Goal: Task Accomplishment & Management: Manage account settings

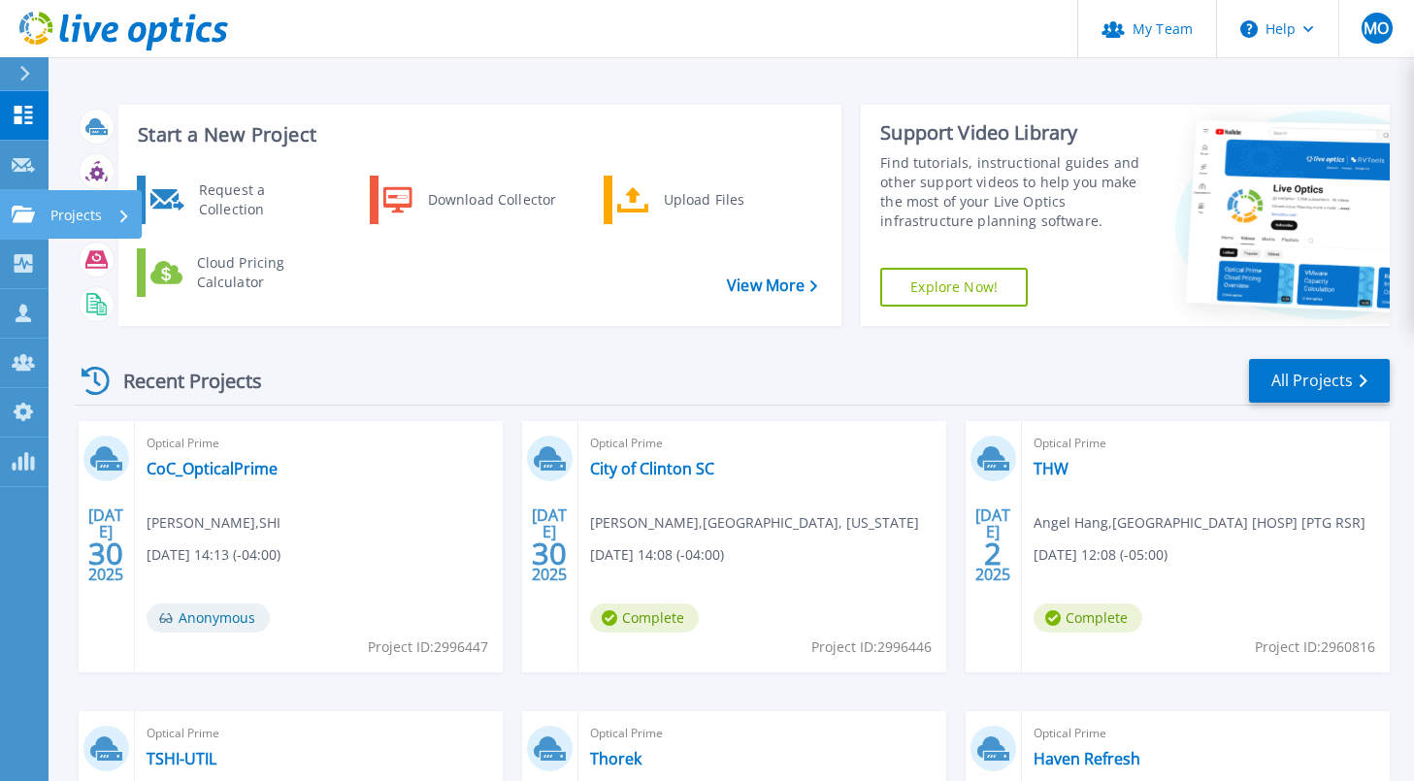
click at [20, 208] on icon at bounding box center [23, 214] width 23 height 17
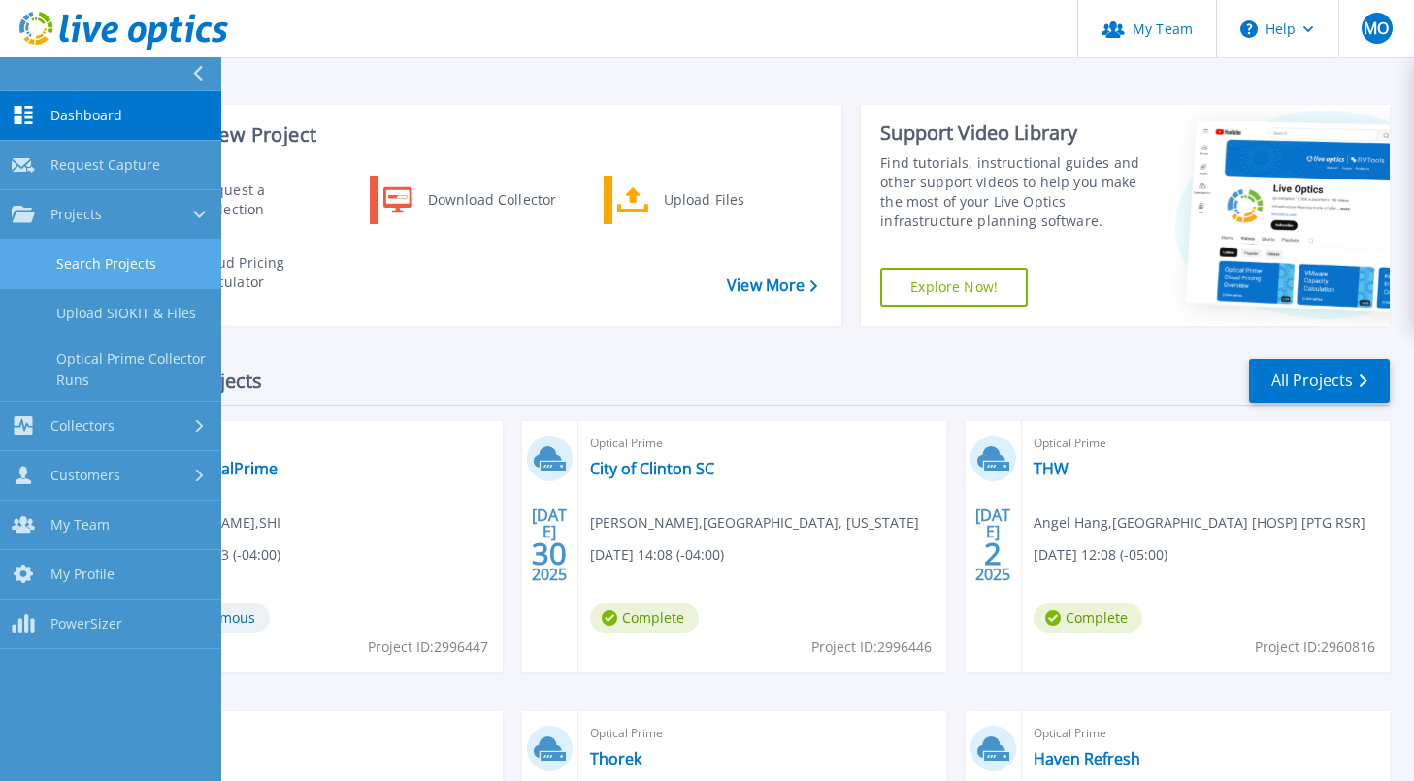
click at [112, 262] on link "Search Projects" at bounding box center [110, 265] width 221 height 50
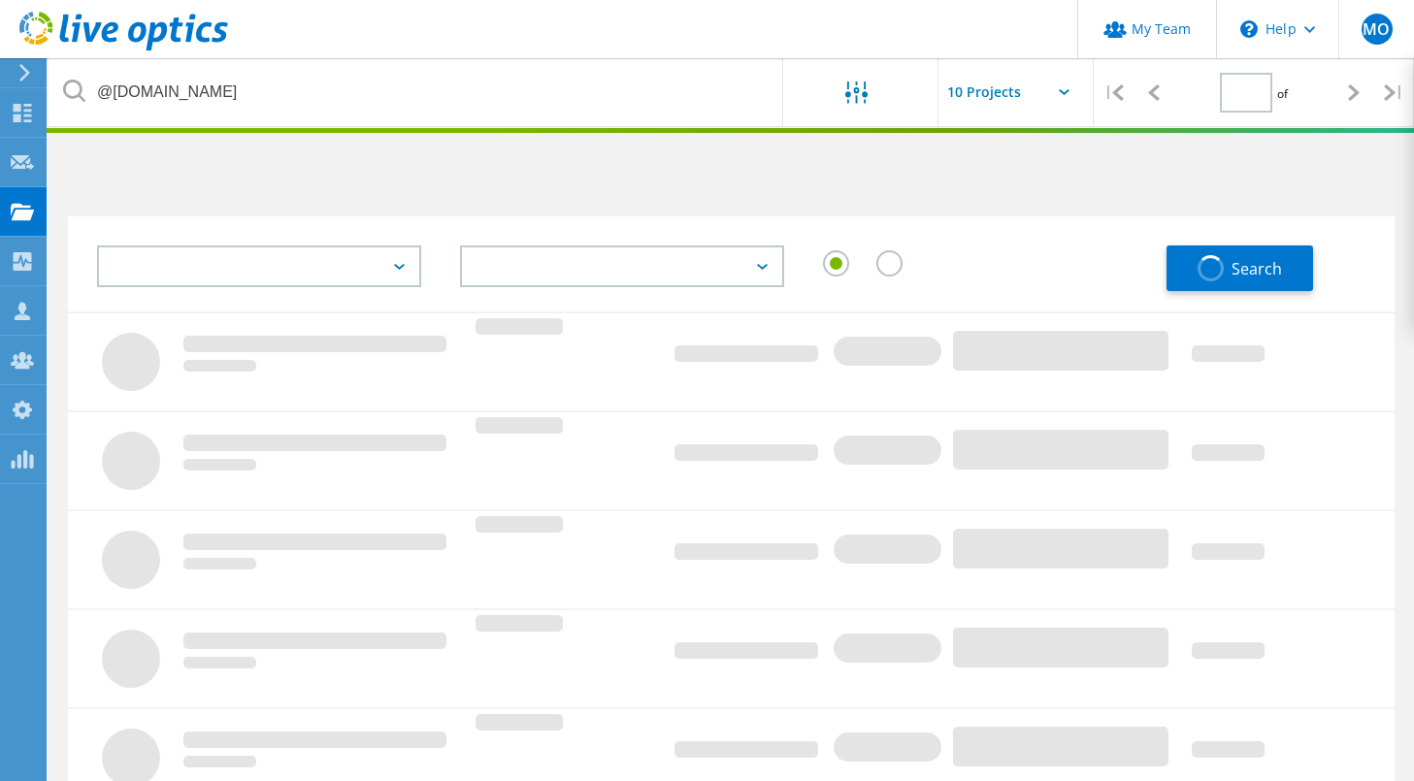
type input "1"
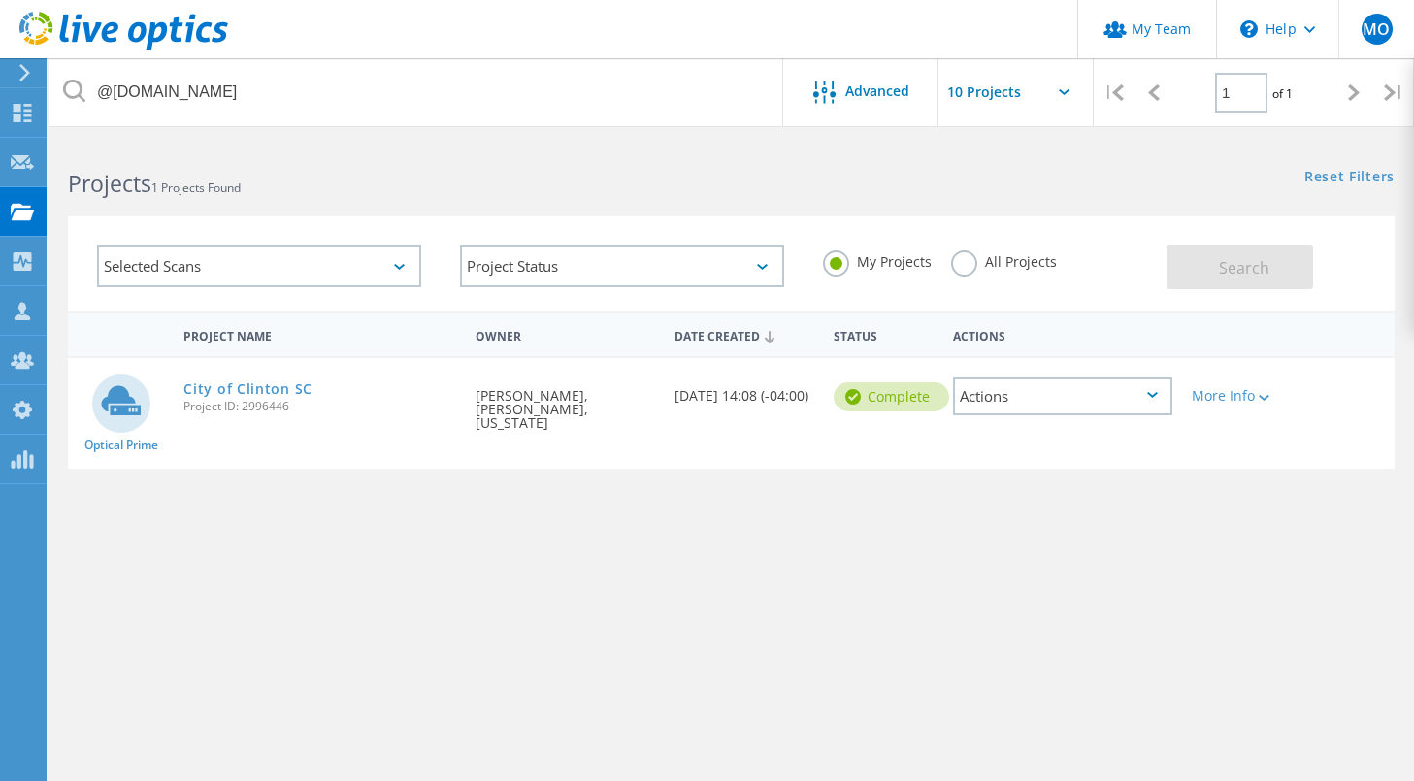
click at [963, 268] on label "All Projects" at bounding box center [1004, 259] width 106 height 18
click at [0, 0] on input "All Projects" at bounding box center [0, 0] width 0 height 0
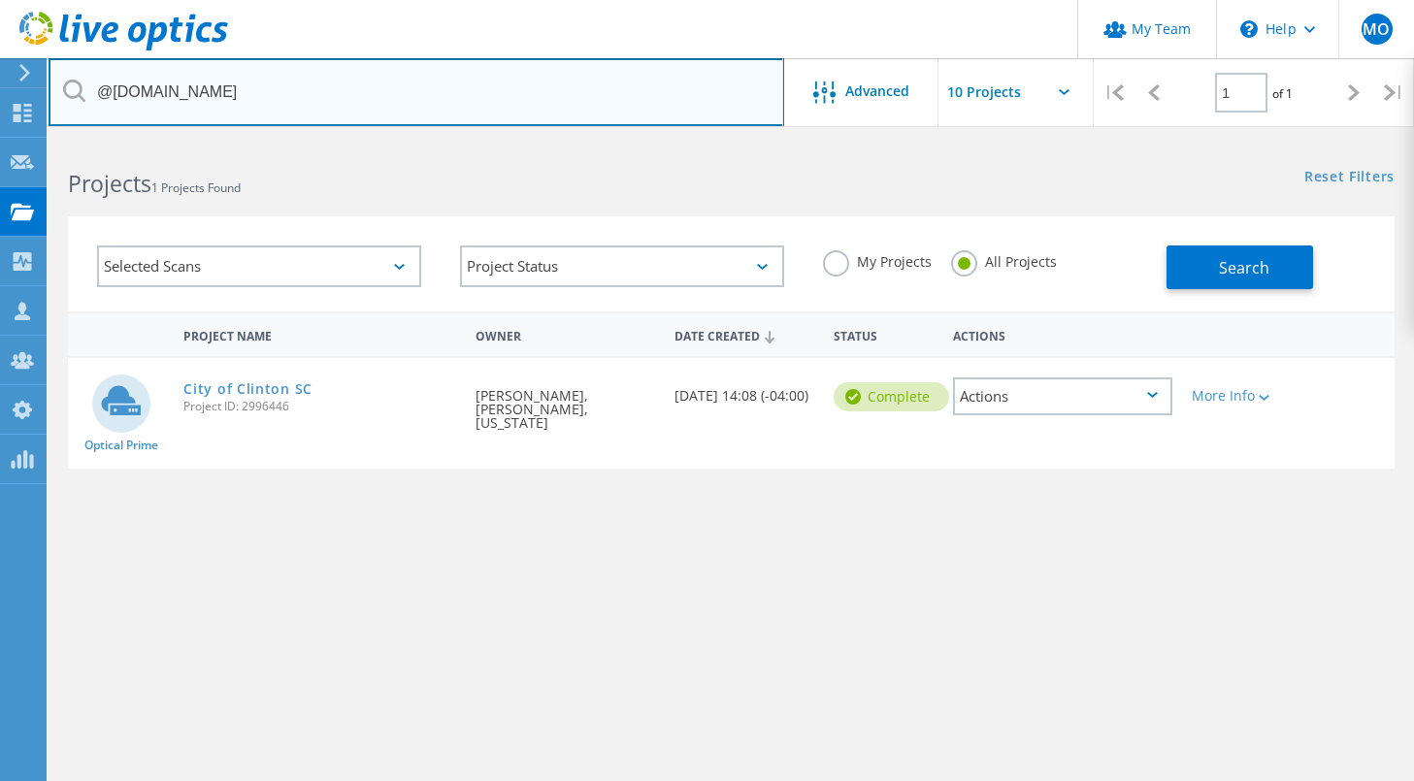
click at [310, 83] on input "@CityofClintonSC.com" at bounding box center [417, 92] width 736 height 68
drag, startPoint x: 99, startPoint y: 90, endPoint x: 289, endPoint y: 89, distance: 190.3
click at [289, 89] on input "@CityofClintonSC.com" at bounding box center [417, 92] width 736 height 68
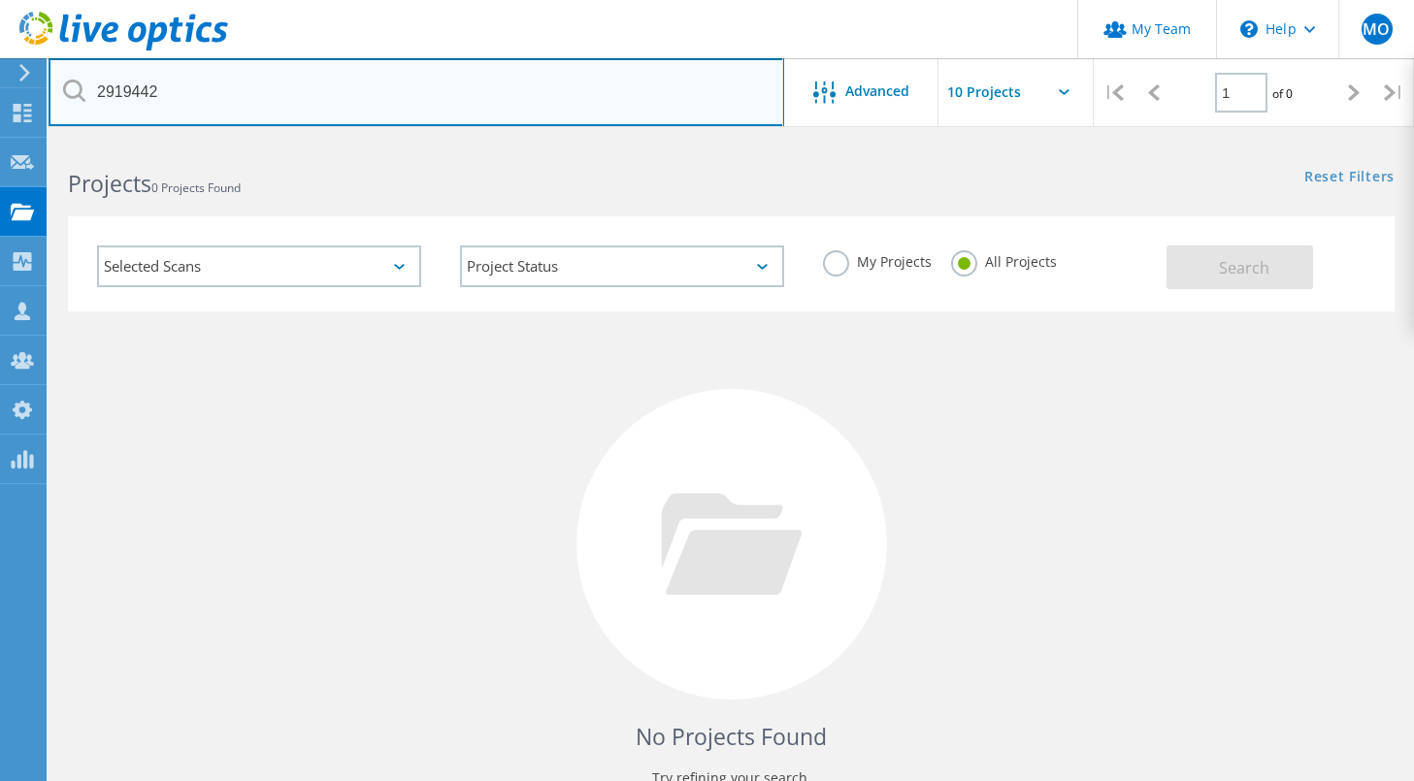
drag, startPoint x: 163, startPoint y: 89, endPoint x: 63, endPoint y: 88, distance: 100.0
click at [63, 88] on div "2919442" at bounding box center [416, 92] width 735 height 68
paste input "@coronatools.com"
type input "@coronatools.com"
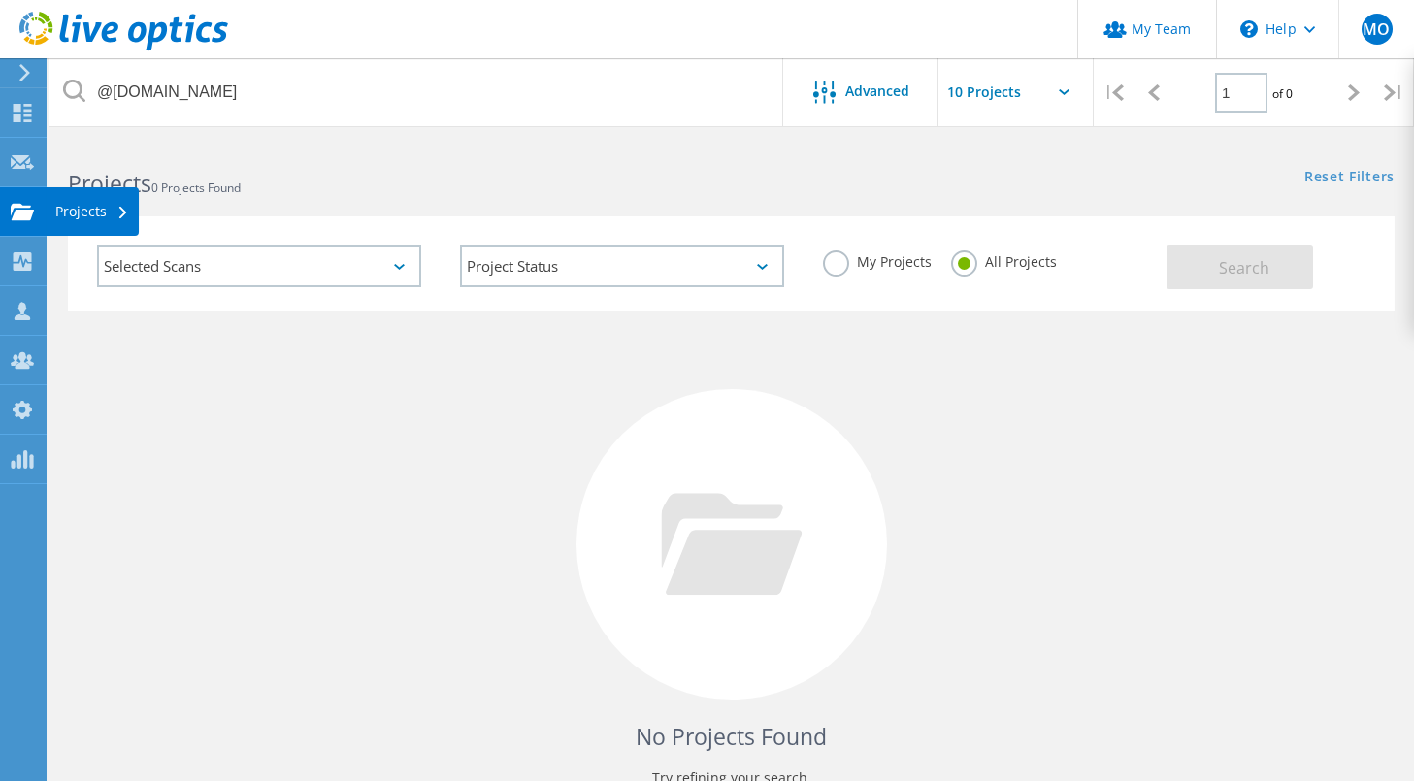
click at [14, 207] on use at bounding box center [22, 211] width 23 height 17
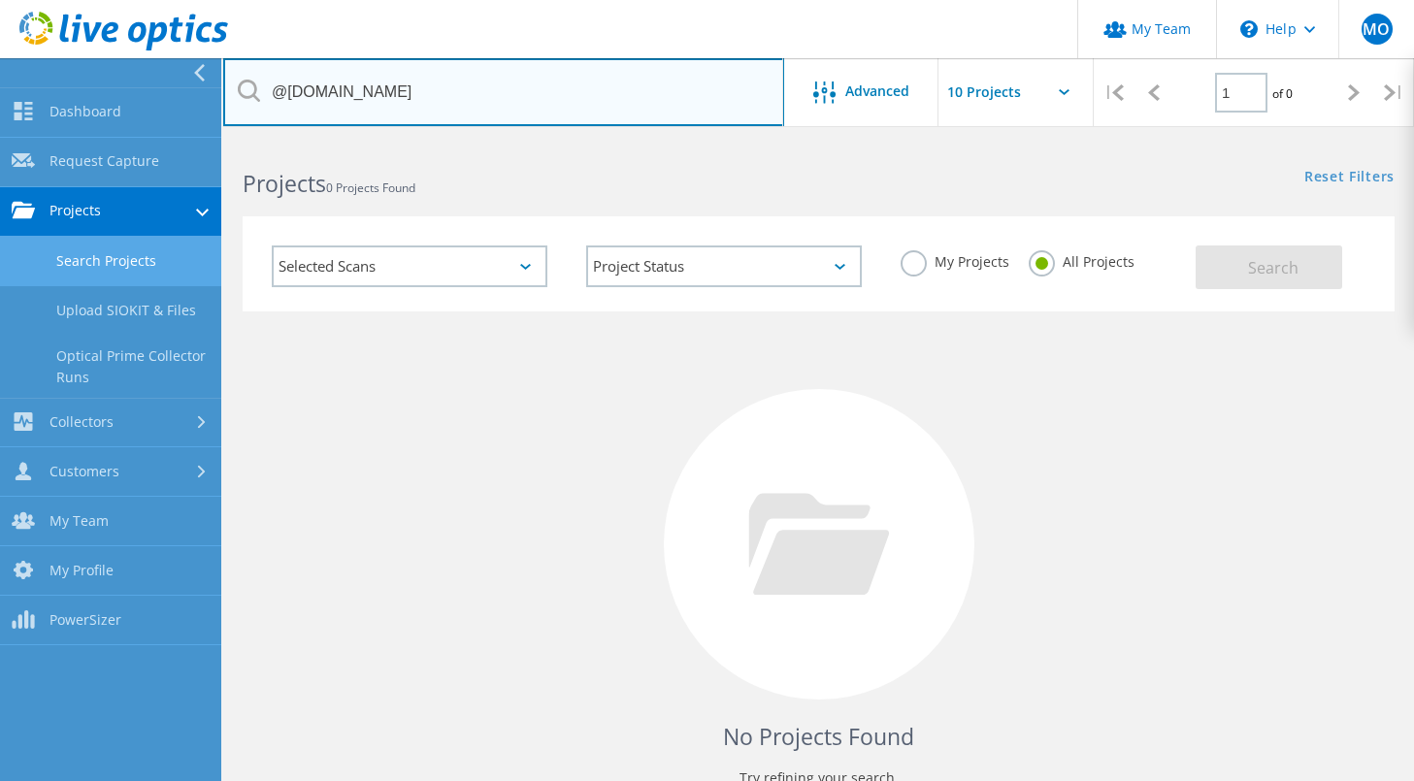
drag, startPoint x: 445, startPoint y: 94, endPoint x: 225, endPoint y: 91, distance: 219.4
click at [225, 91] on input "@coronatools.com" at bounding box center [503, 92] width 561 height 68
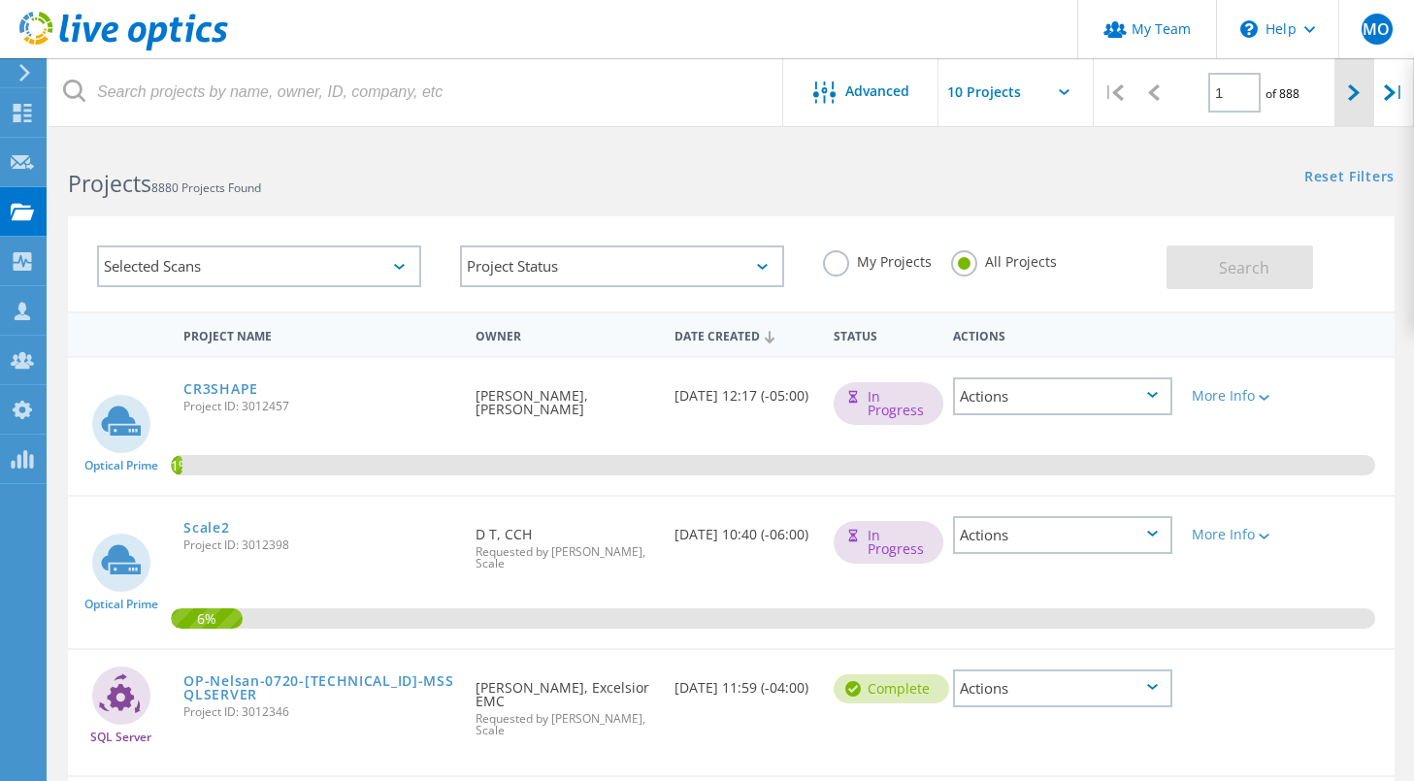
click at [1348, 84] on icon at bounding box center [1354, 92] width 12 height 17
type input "2"
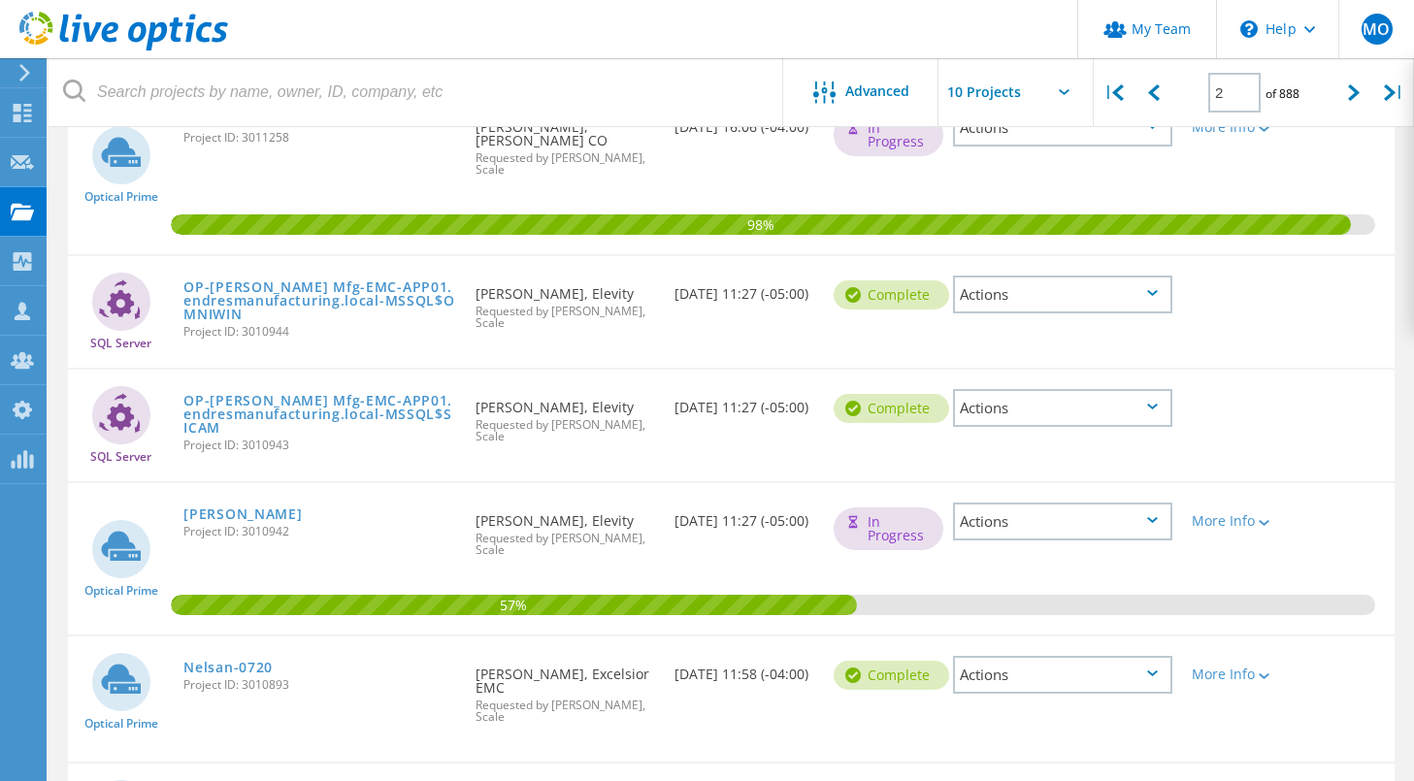
scroll to position [325, 0]
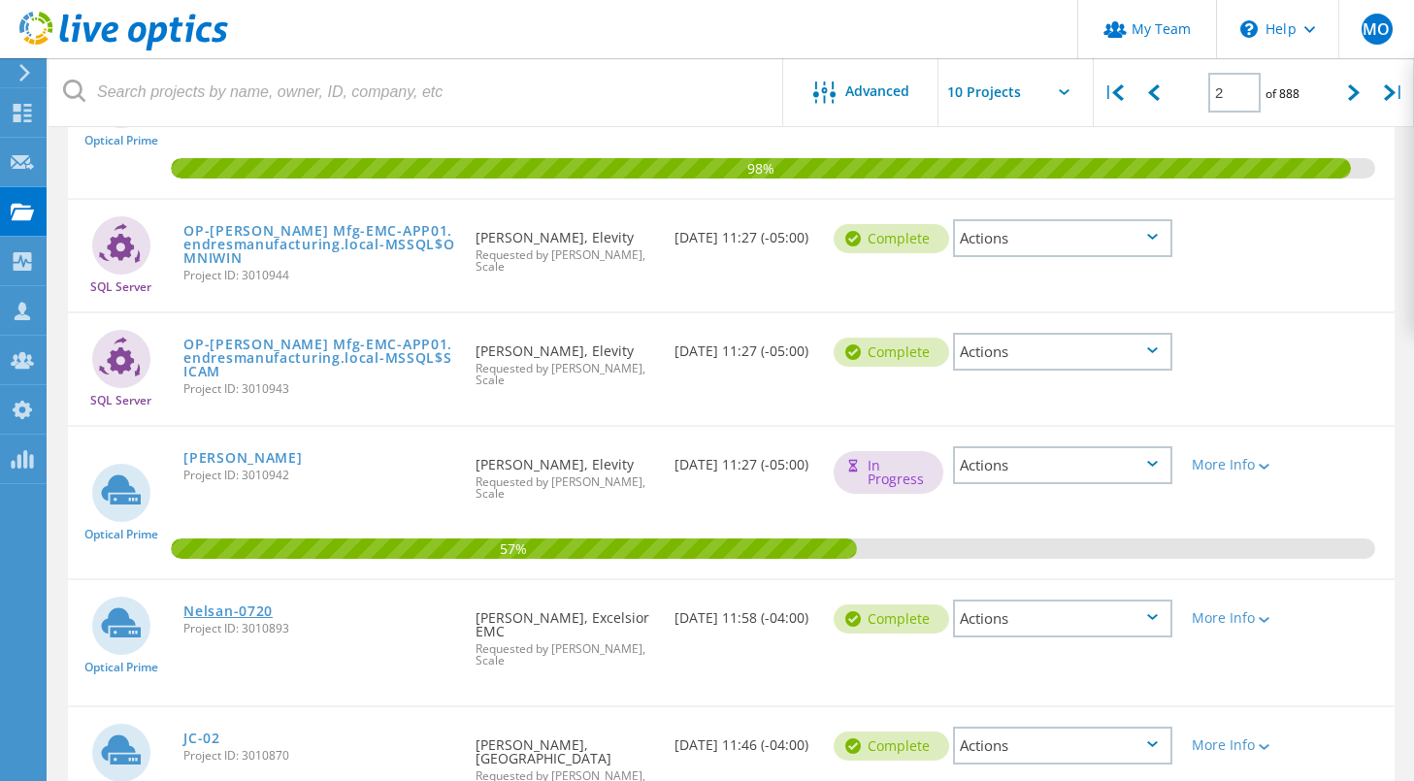
click at [216, 607] on link "Nelsan-0720" at bounding box center [227, 612] width 89 height 14
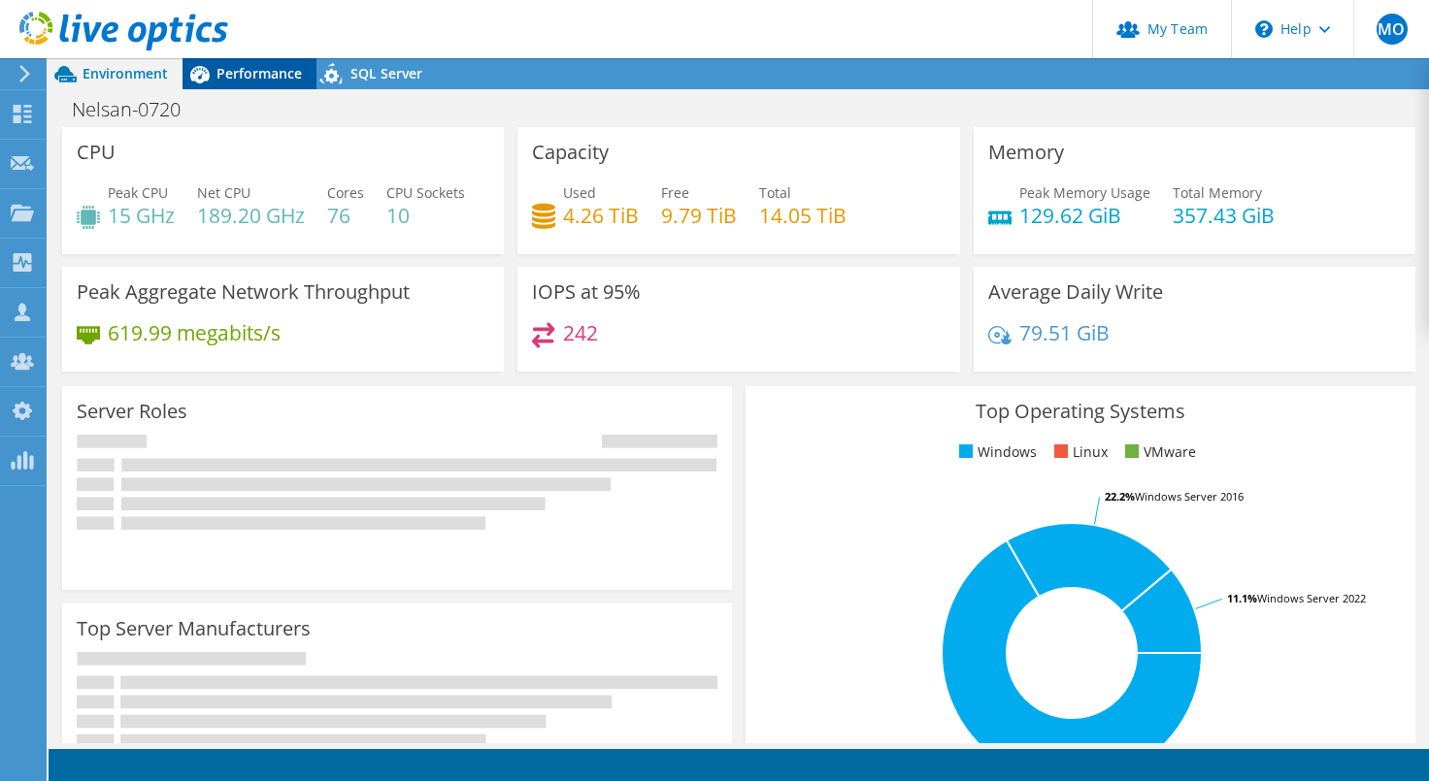
click at [249, 79] on span "Performance" at bounding box center [258, 73] width 85 height 18
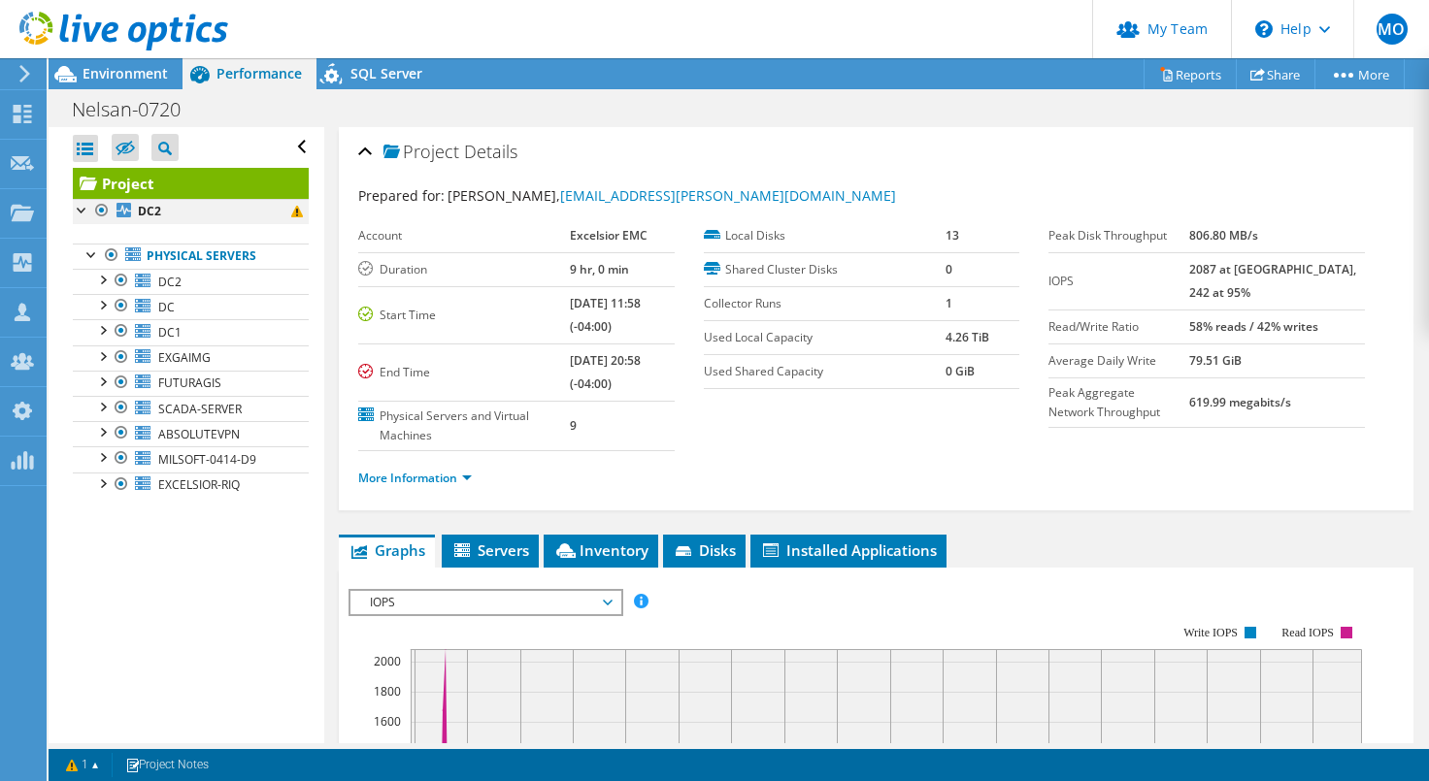
click at [77, 206] on div at bounding box center [82, 208] width 19 height 19
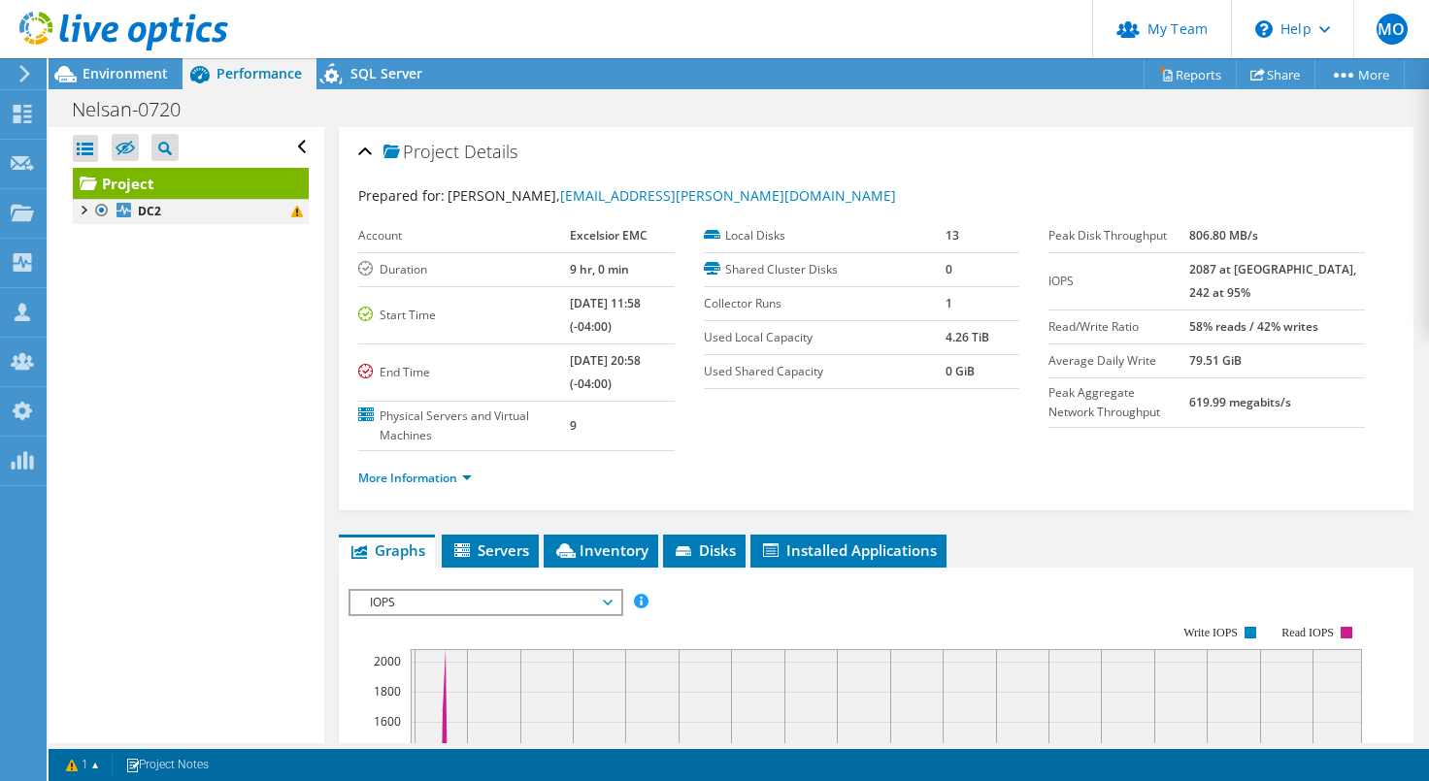
click at [77, 206] on div at bounding box center [82, 208] width 19 height 19
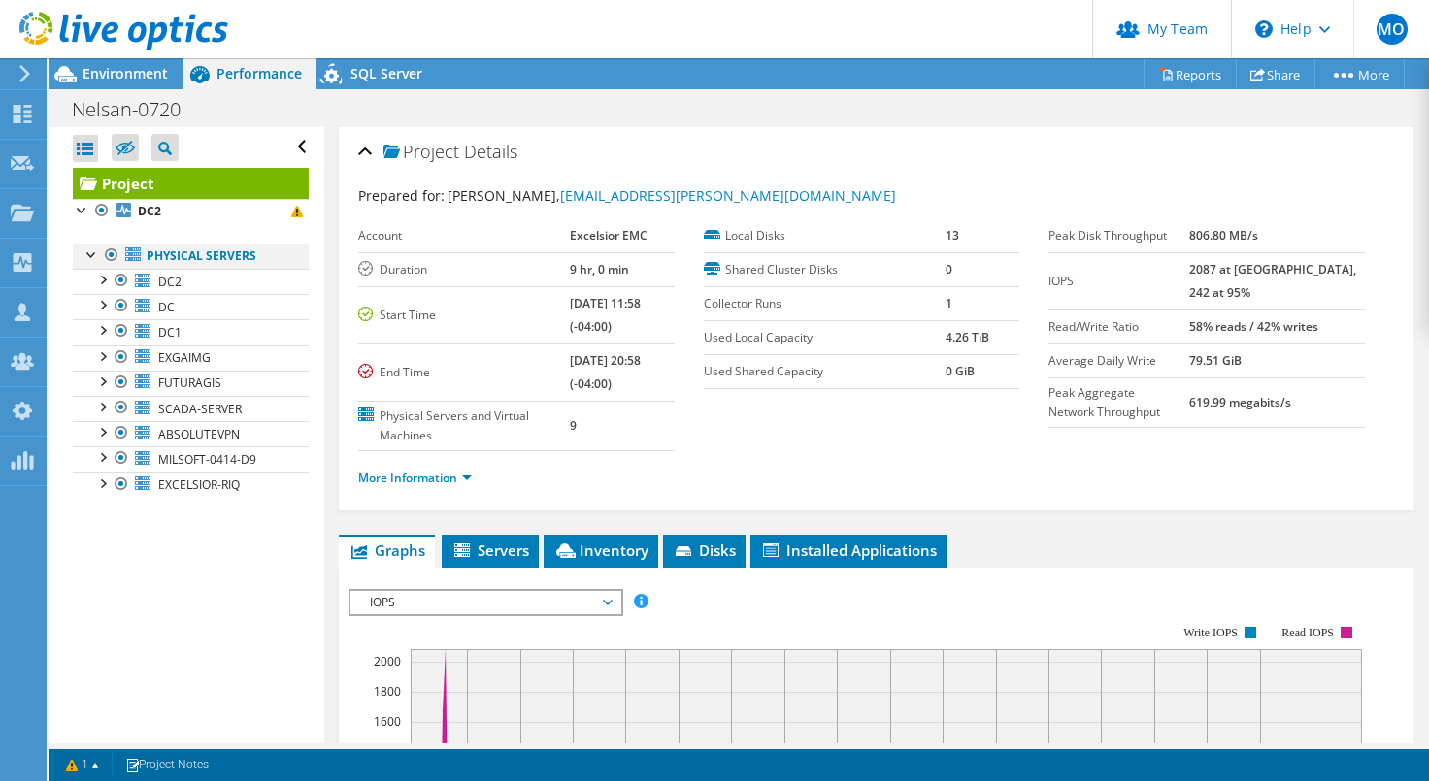
click at [88, 253] on div at bounding box center [92, 253] width 19 height 19
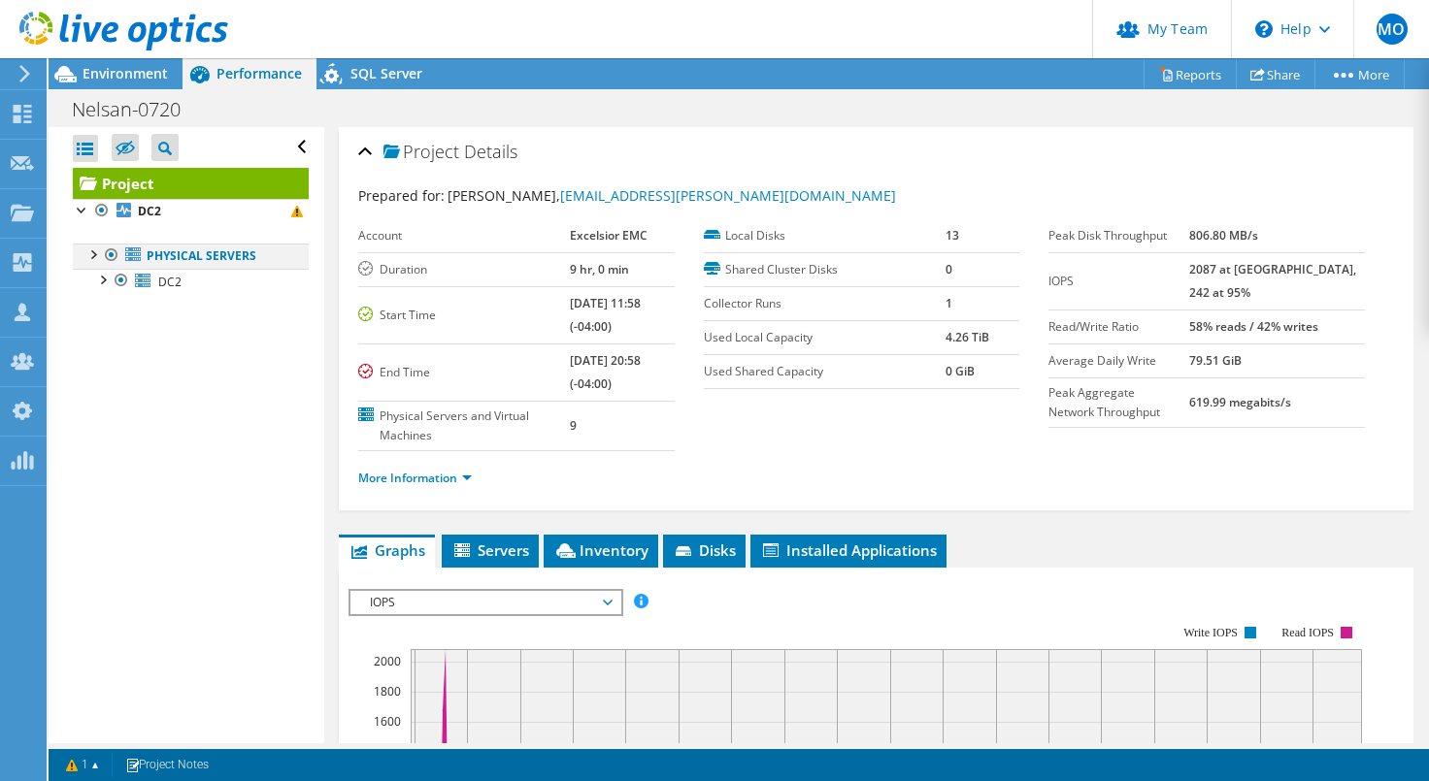
click at [88, 253] on div at bounding box center [92, 253] width 19 height 19
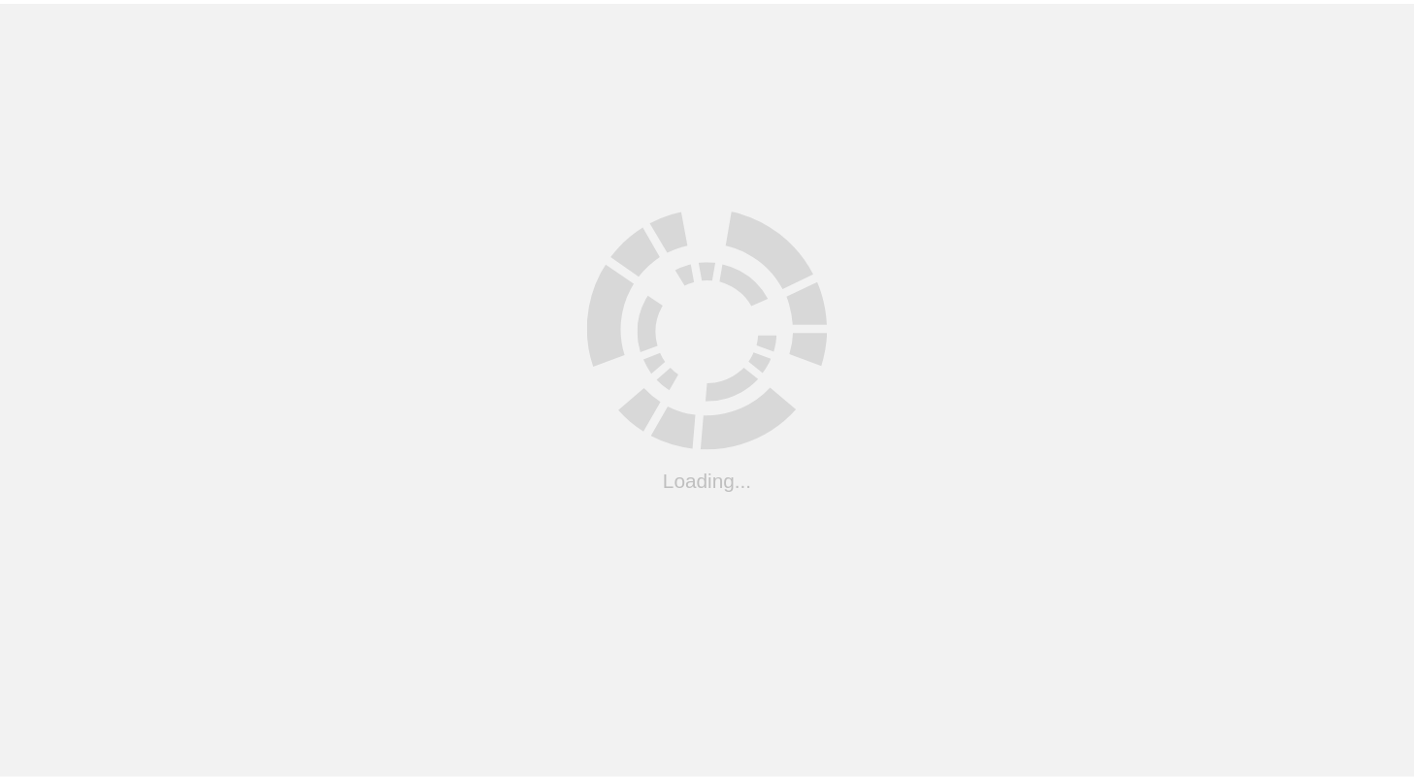
scroll to position [113, 0]
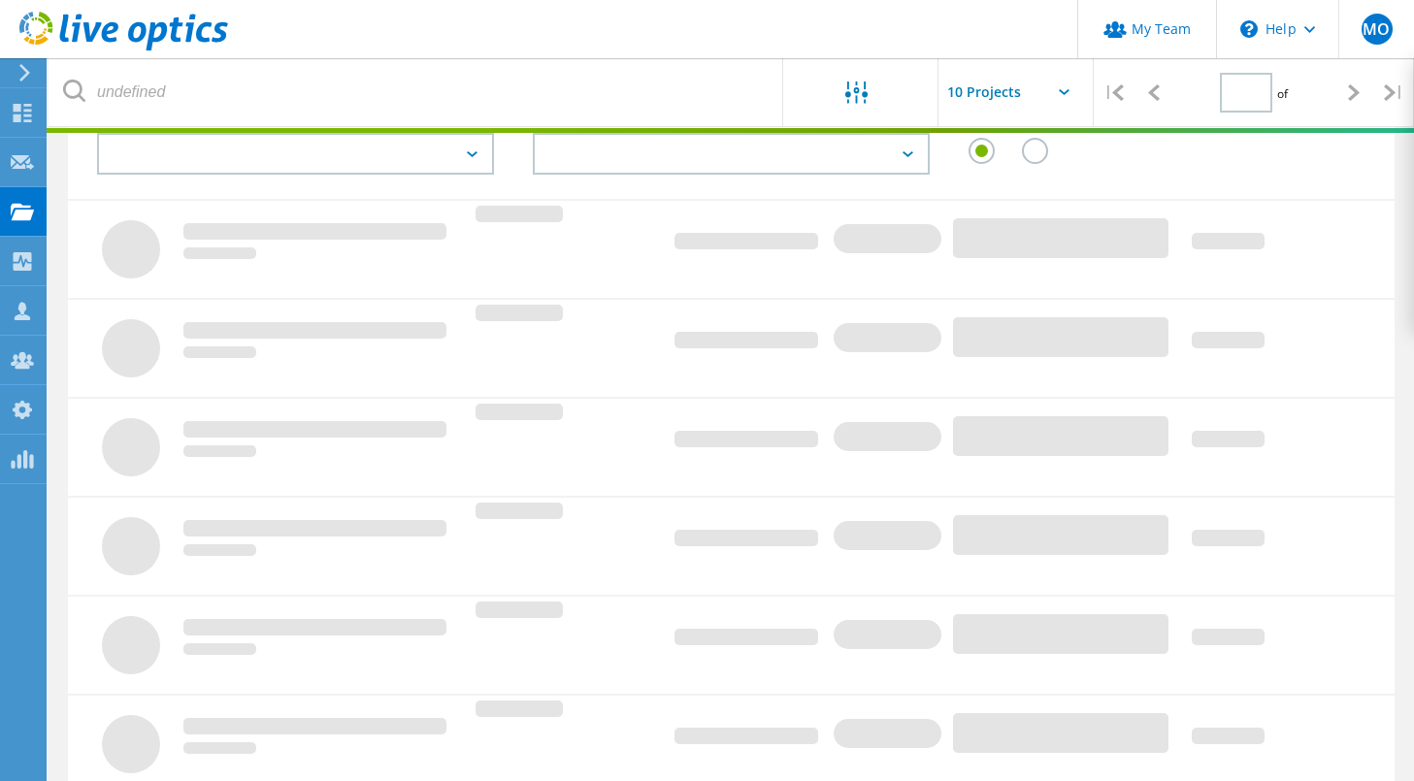
type input "2"
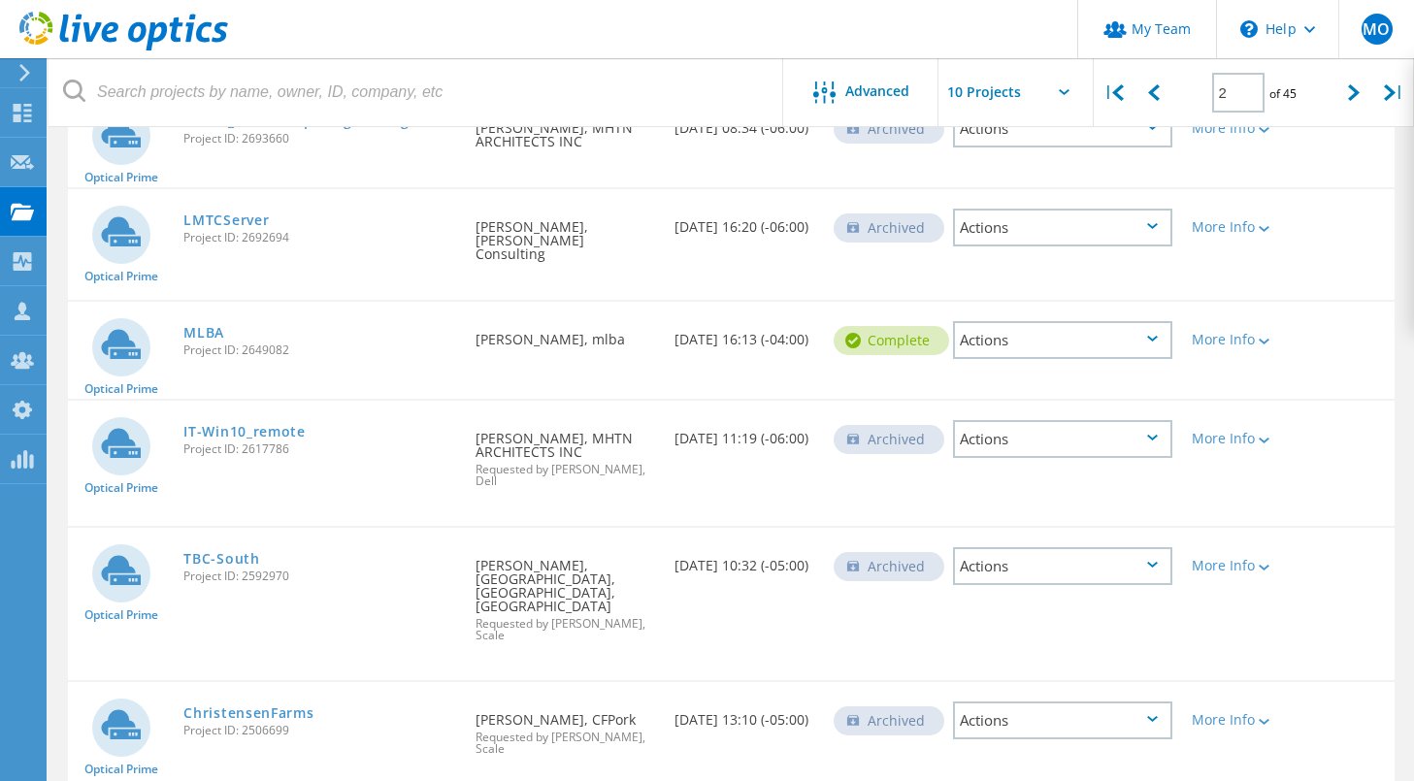
scroll to position [576, 0]
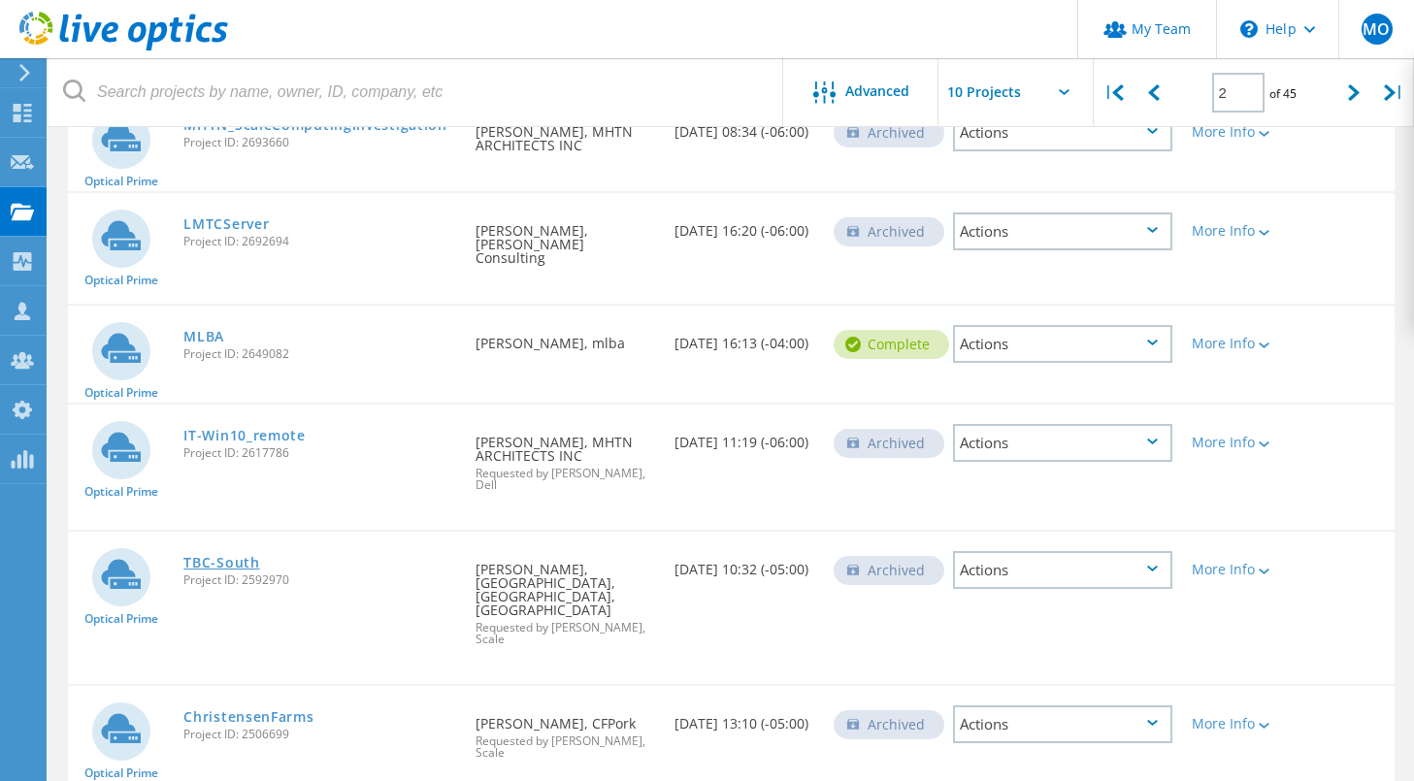
click at [237, 556] on link "TBC-South" at bounding box center [221, 563] width 76 height 14
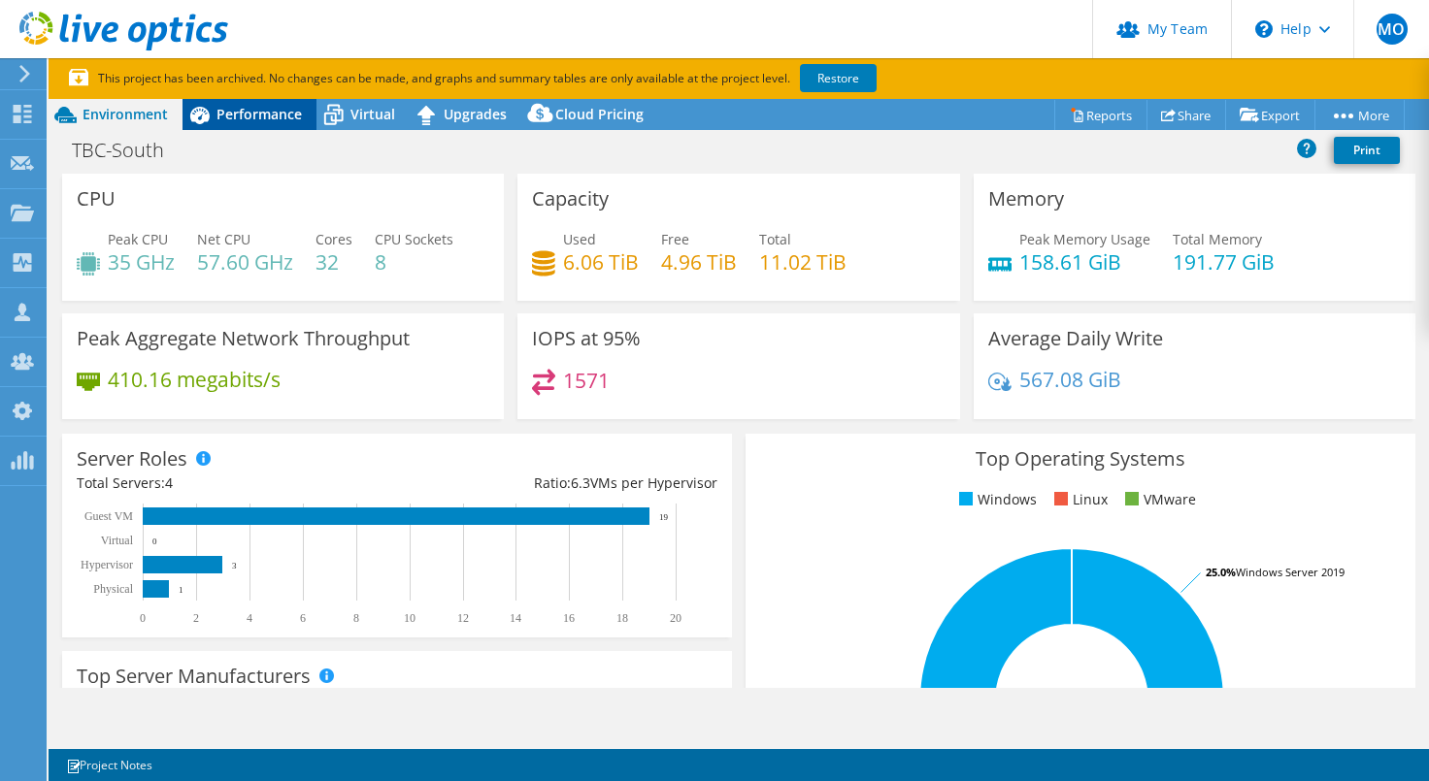
click at [241, 117] on span "Performance" at bounding box center [258, 114] width 85 height 18
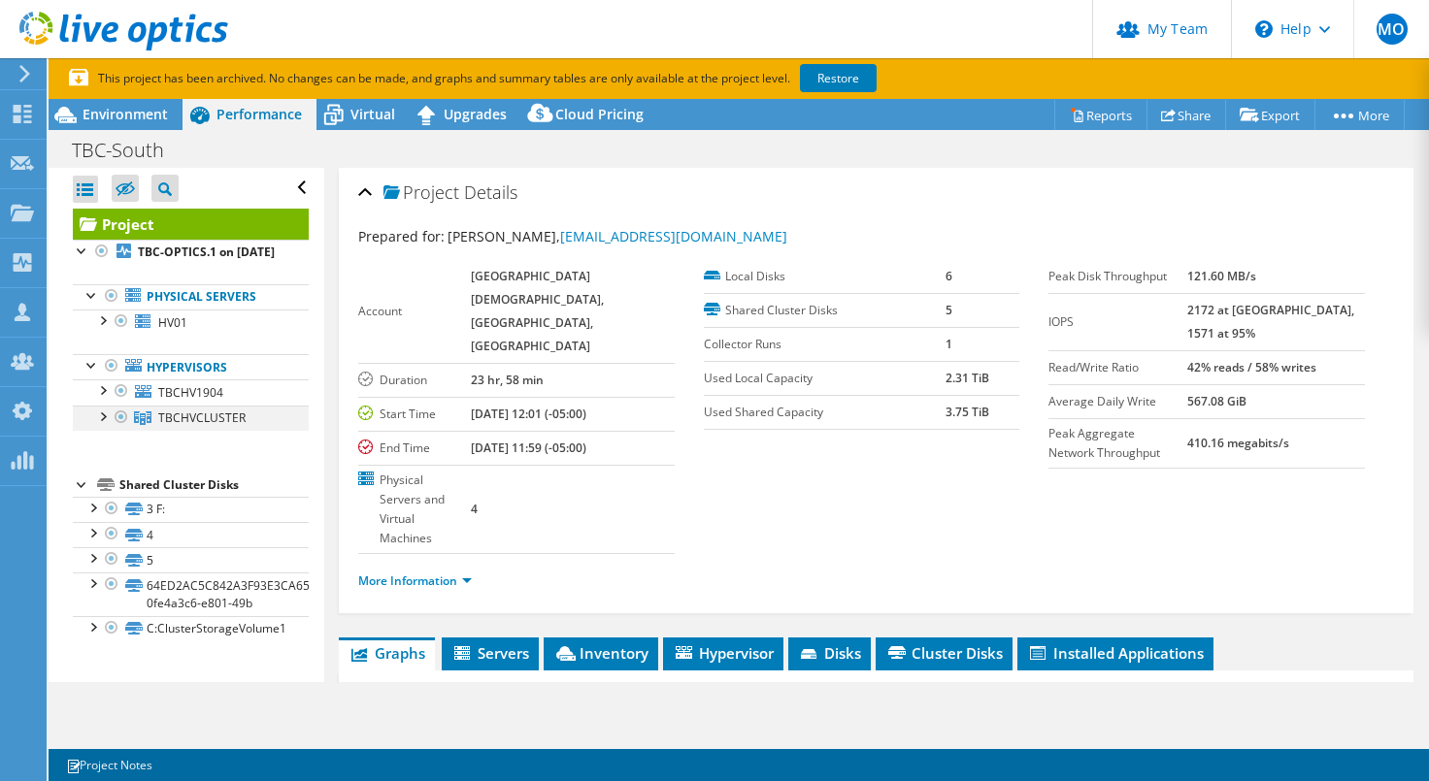
click at [99, 425] on div at bounding box center [101, 415] width 19 height 19
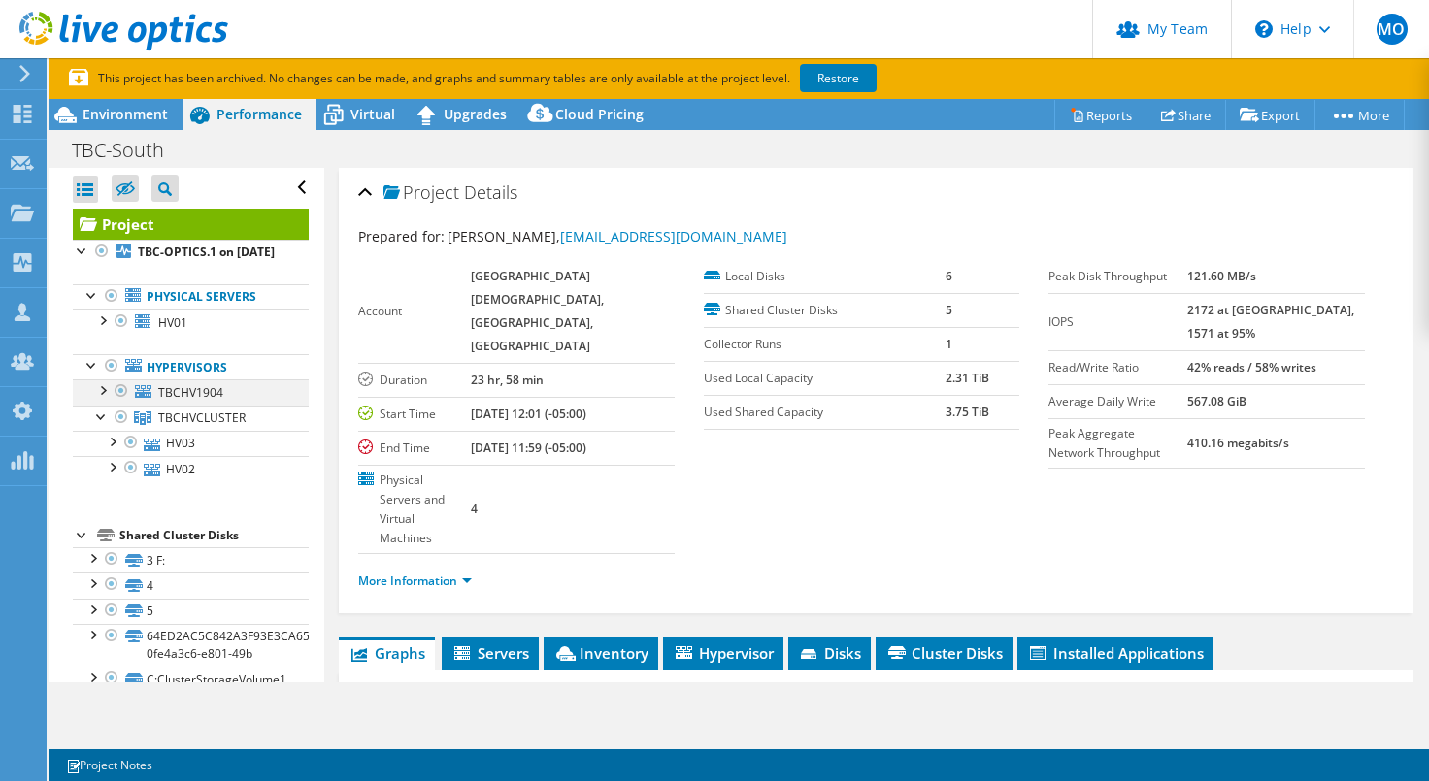
click at [106, 399] on div at bounding box center [101, 389] width 19 height 19
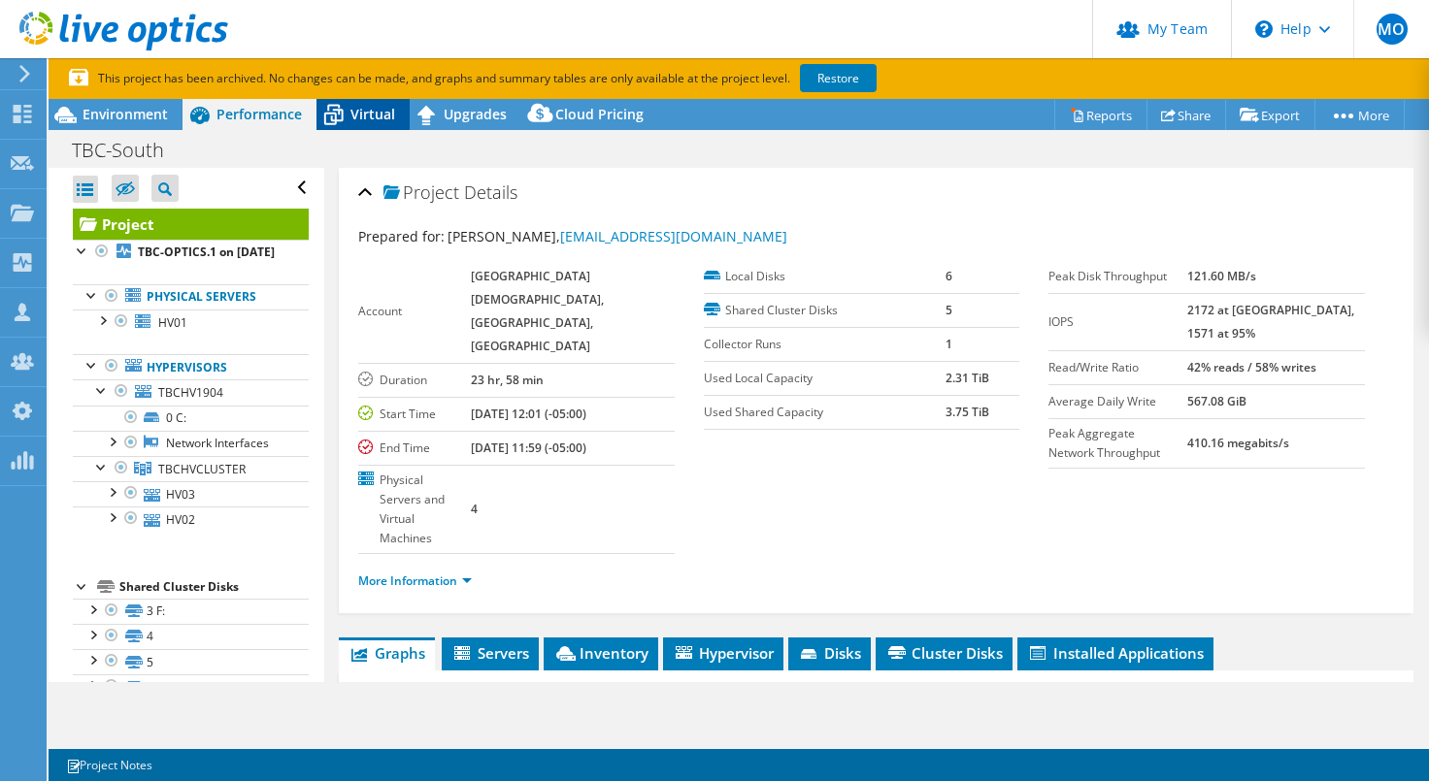
click at [363, 125] on div "Virtual" at bounding box center [362, 114] width 93 height 31
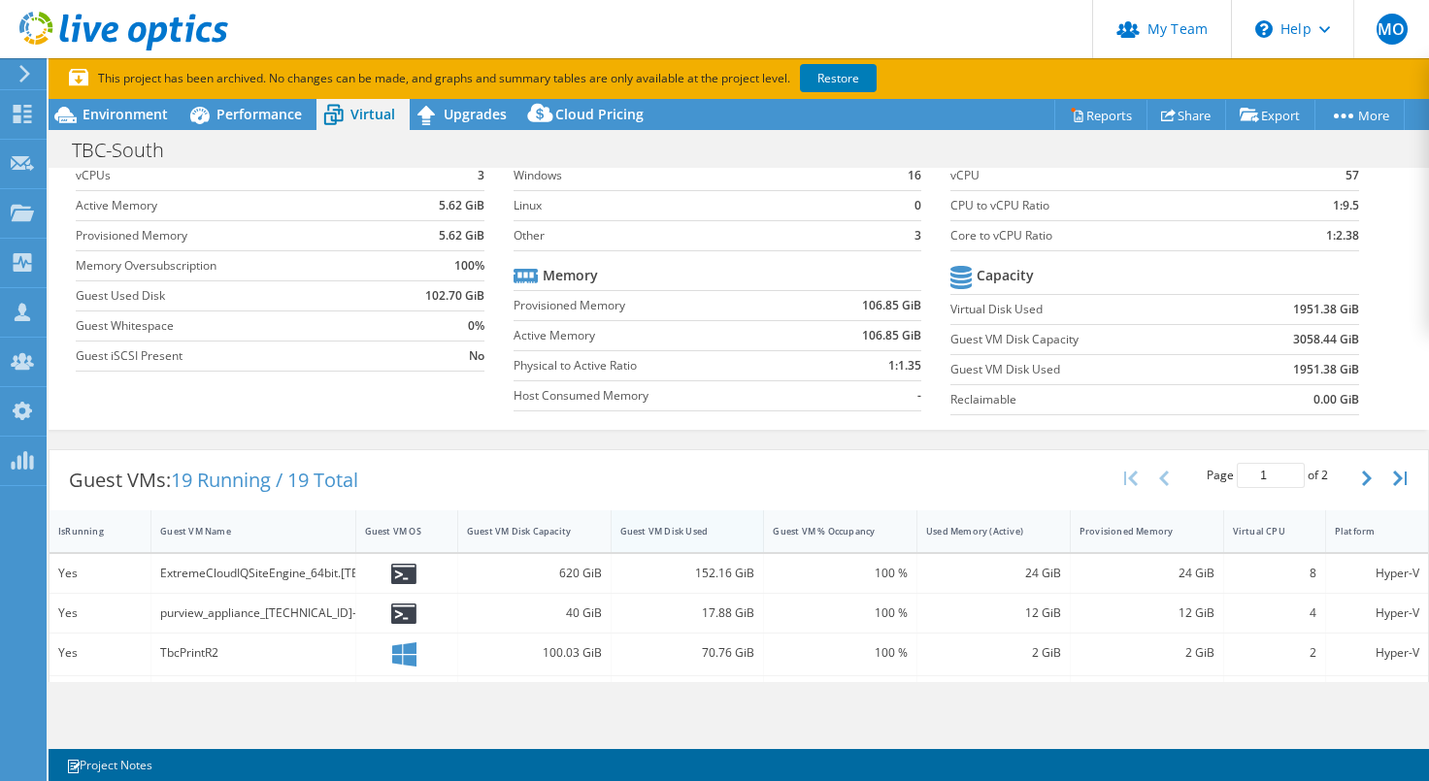
scroll to position [87, 0]
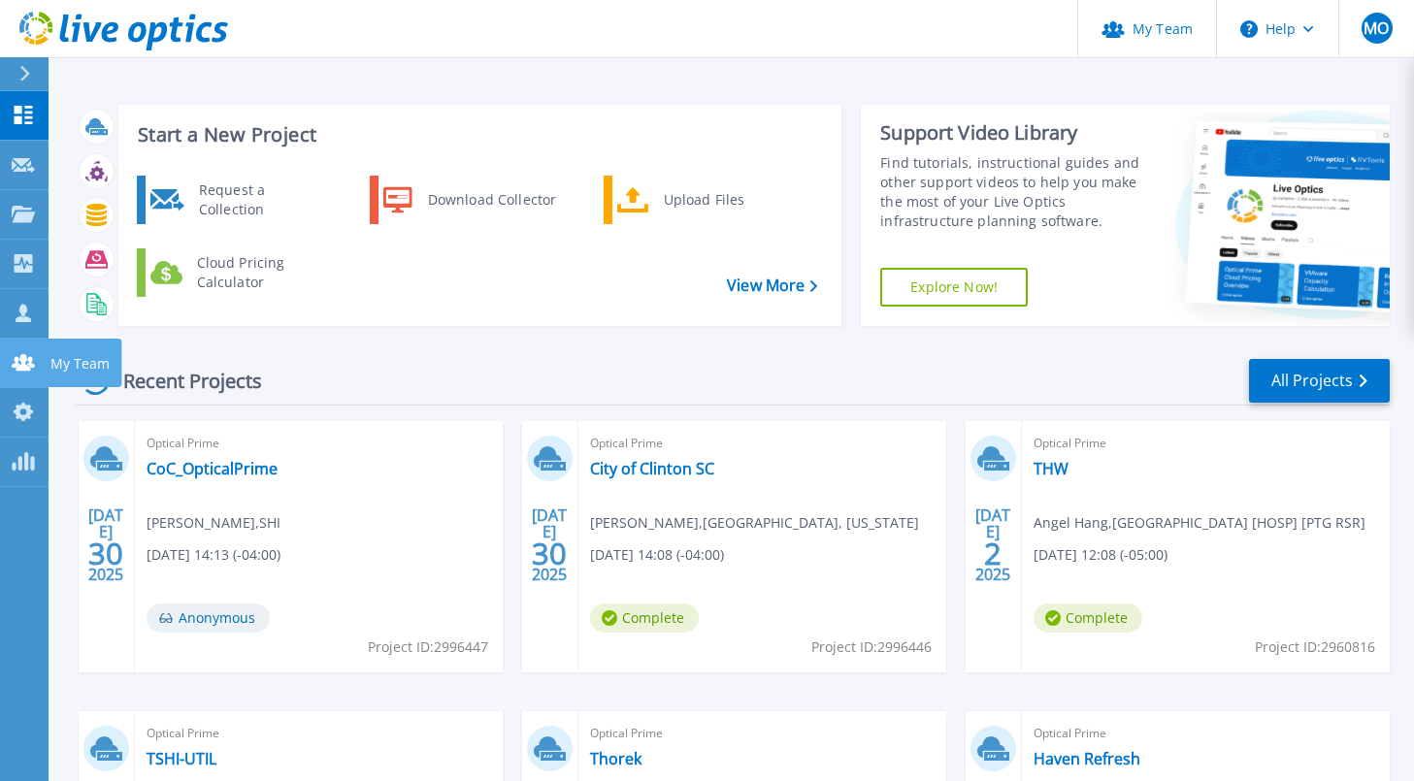
click at [19, 358] on icon at bounding box center [23, 362] width 23 height 17
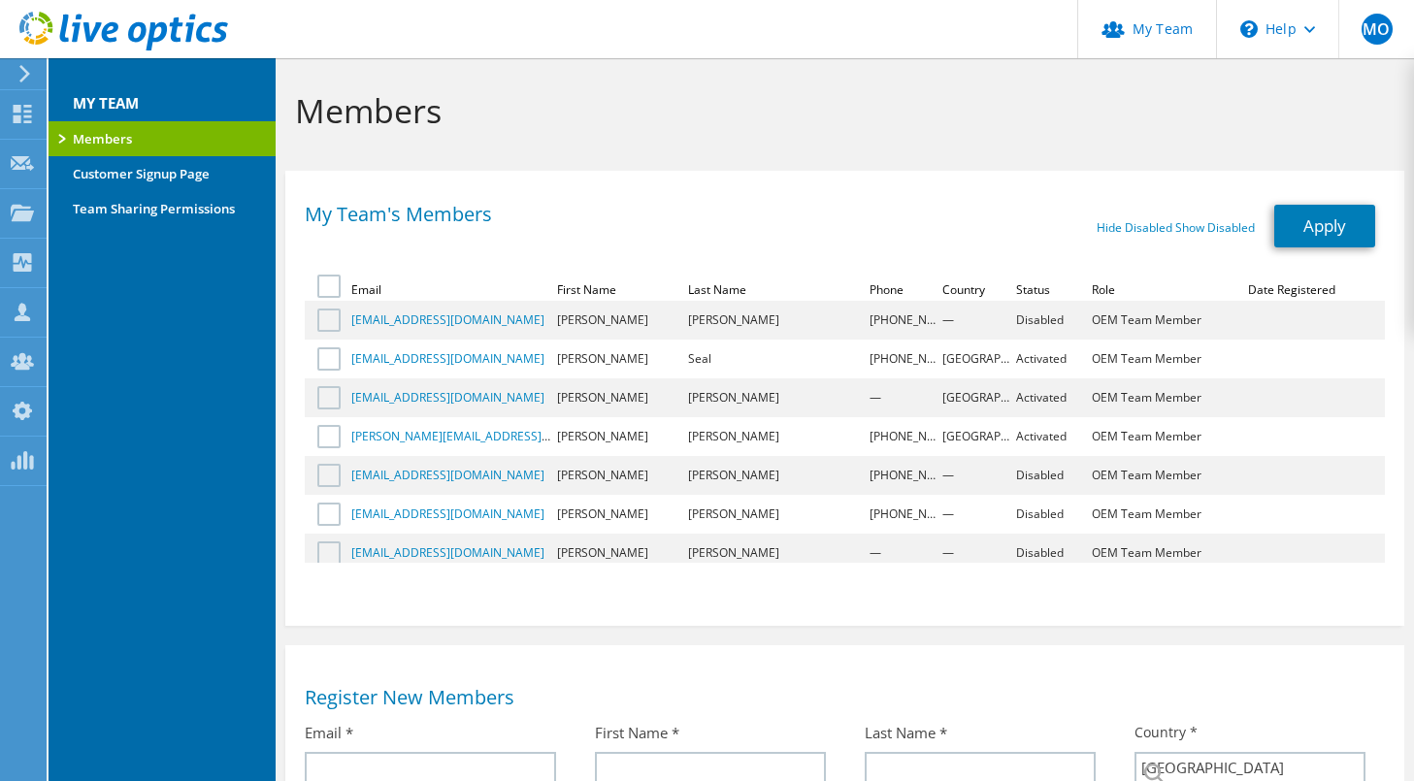
select select "224"
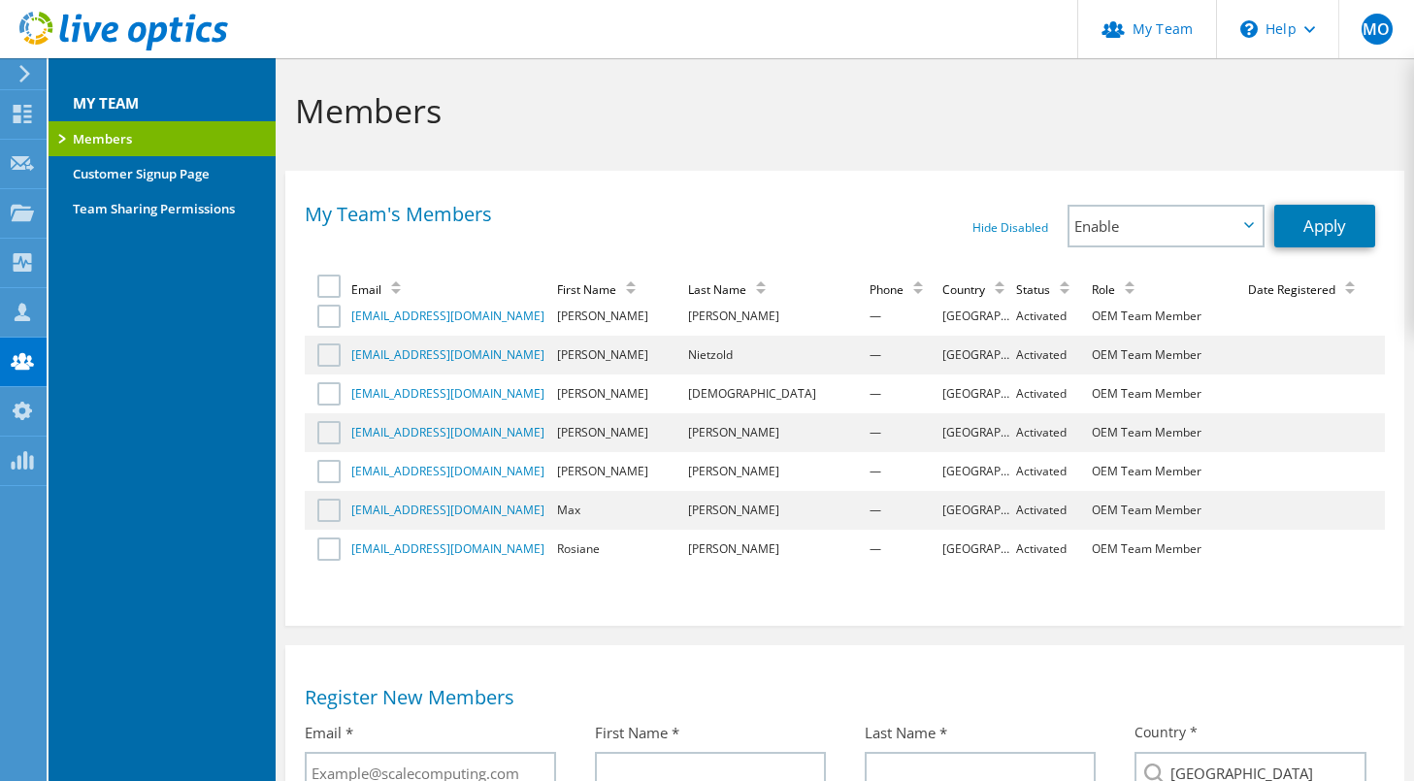
scroll to position [2097, 0]
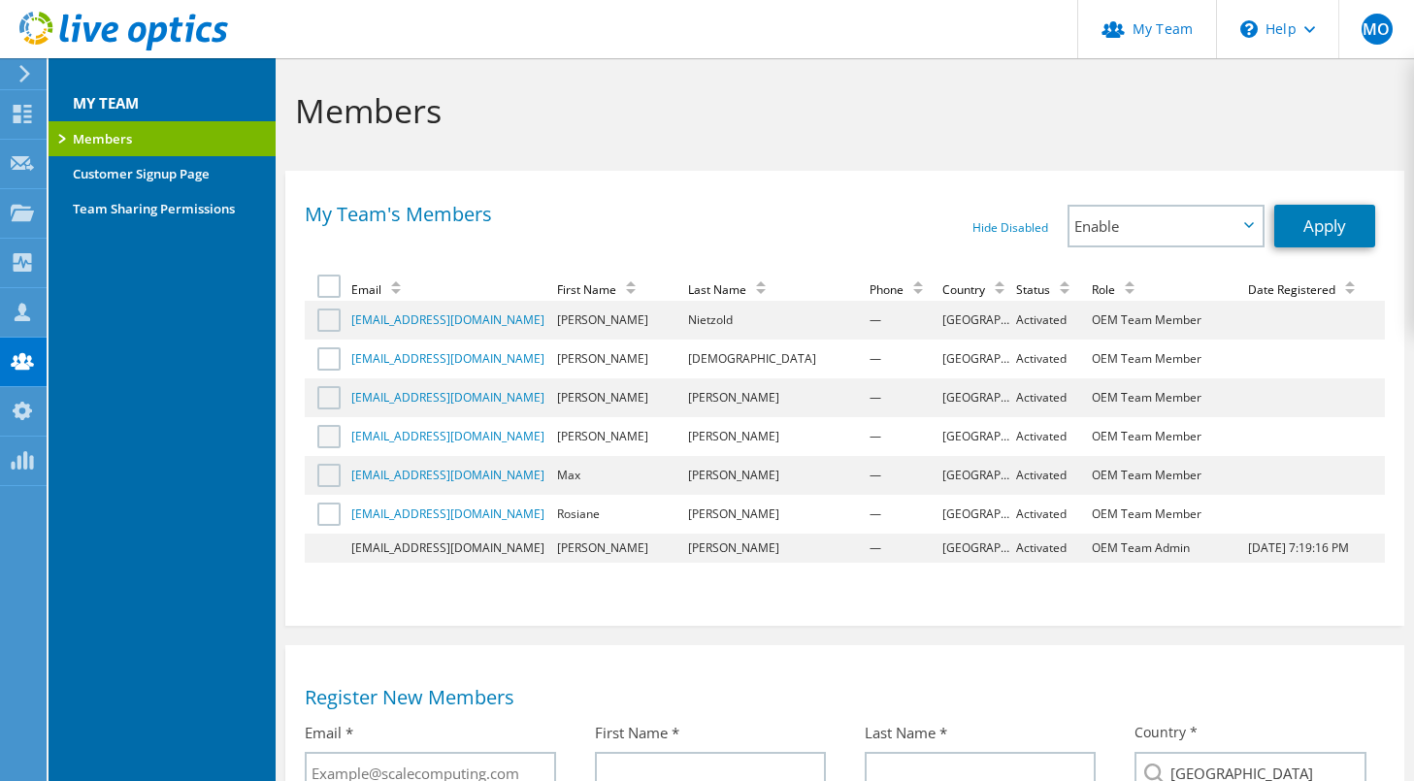
click at [331, 437] on label at bounding box center [331, 436] width 28 height 23
click at [0, 0] on input "checkbox" at bounding box center [0, 0] width 0 height 0
click at [335, 396] on label at bounding box center [331, 397] width 28 height 23
click at [0, 0] on input "checkbox" at bounding box center [0, 0] width 0 height 0
click at [1247, 219] on span "Enable" at bounding box center [1166, 226] width 192 height 39
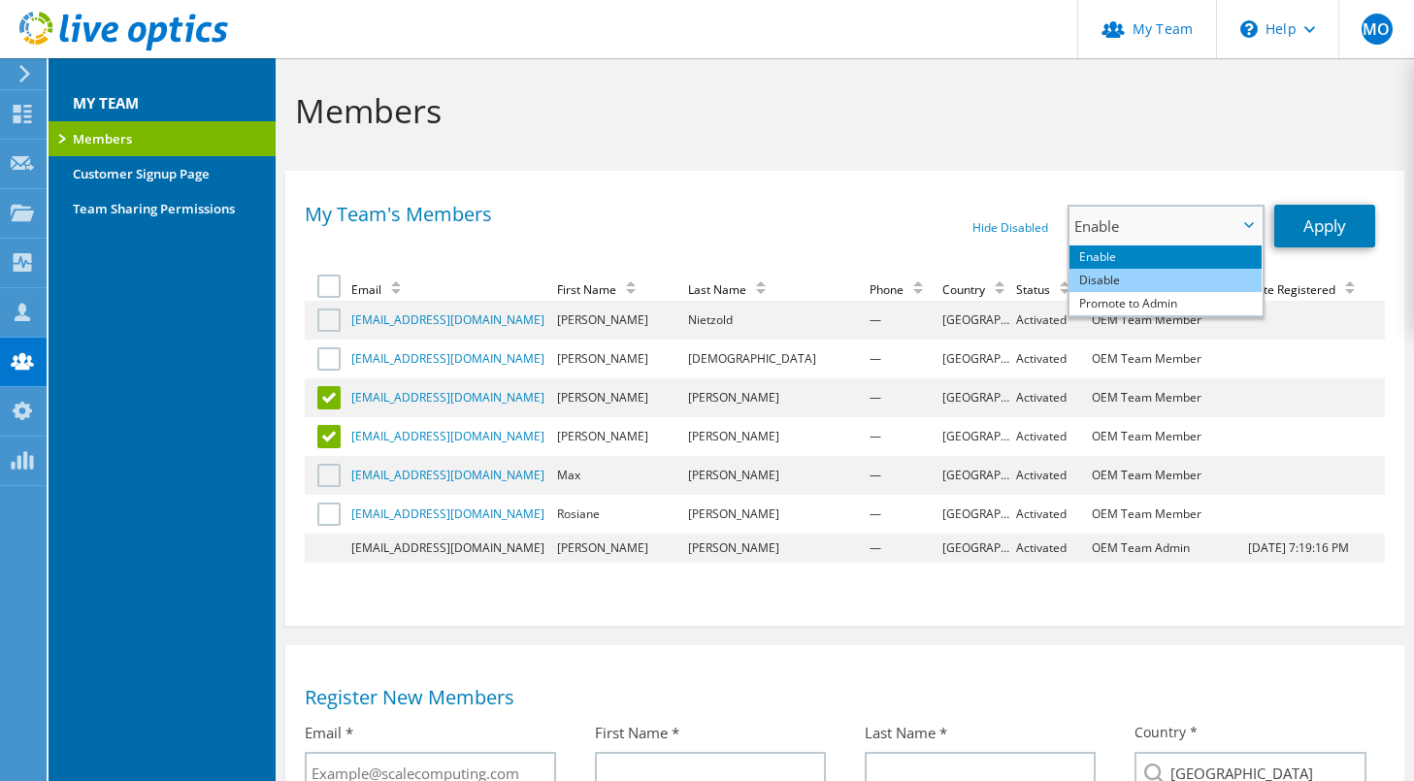
click at [1146, 277] on li "Disable" at bounding box center [1166, 280] width 192 height 23
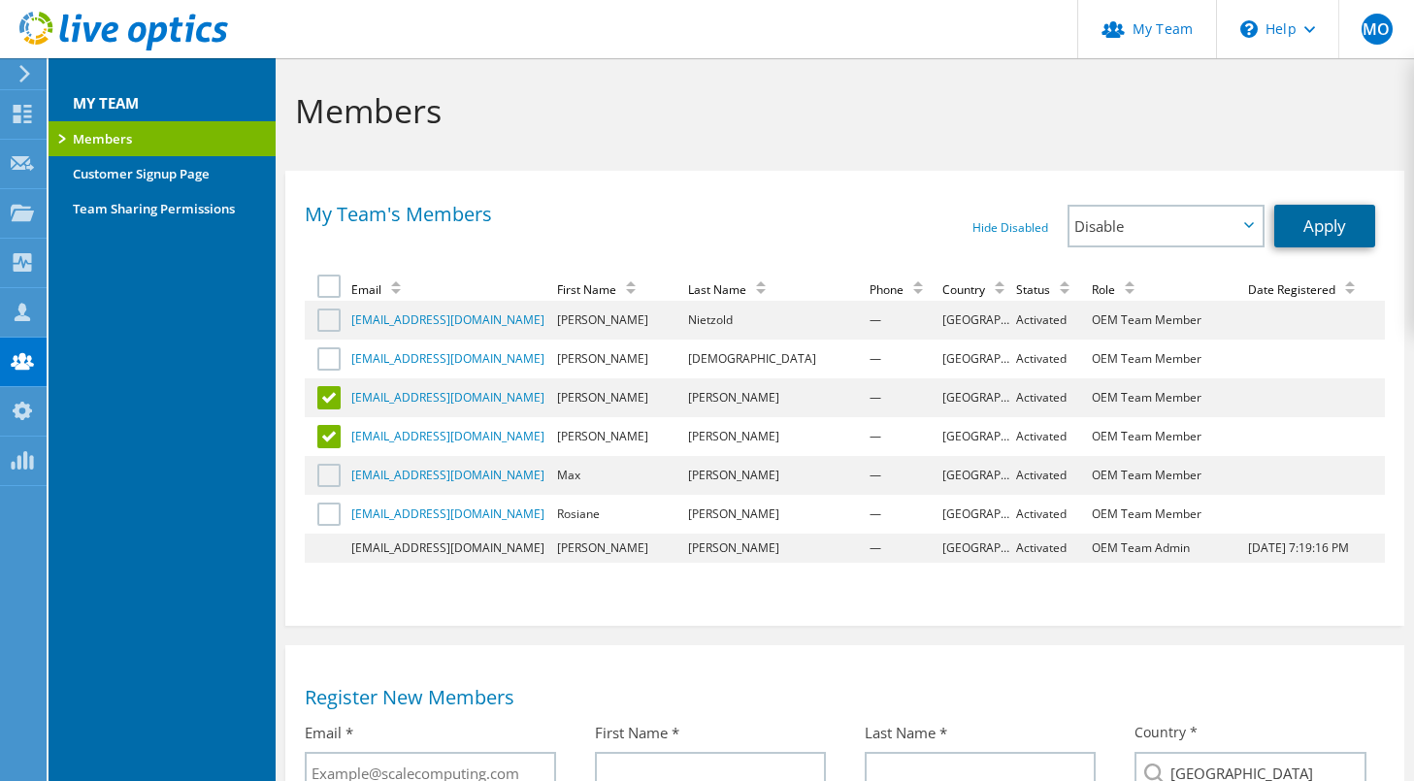
click at [1367, 222] on link "Apply" at bounding box center [1325, 226] width 101 height 43
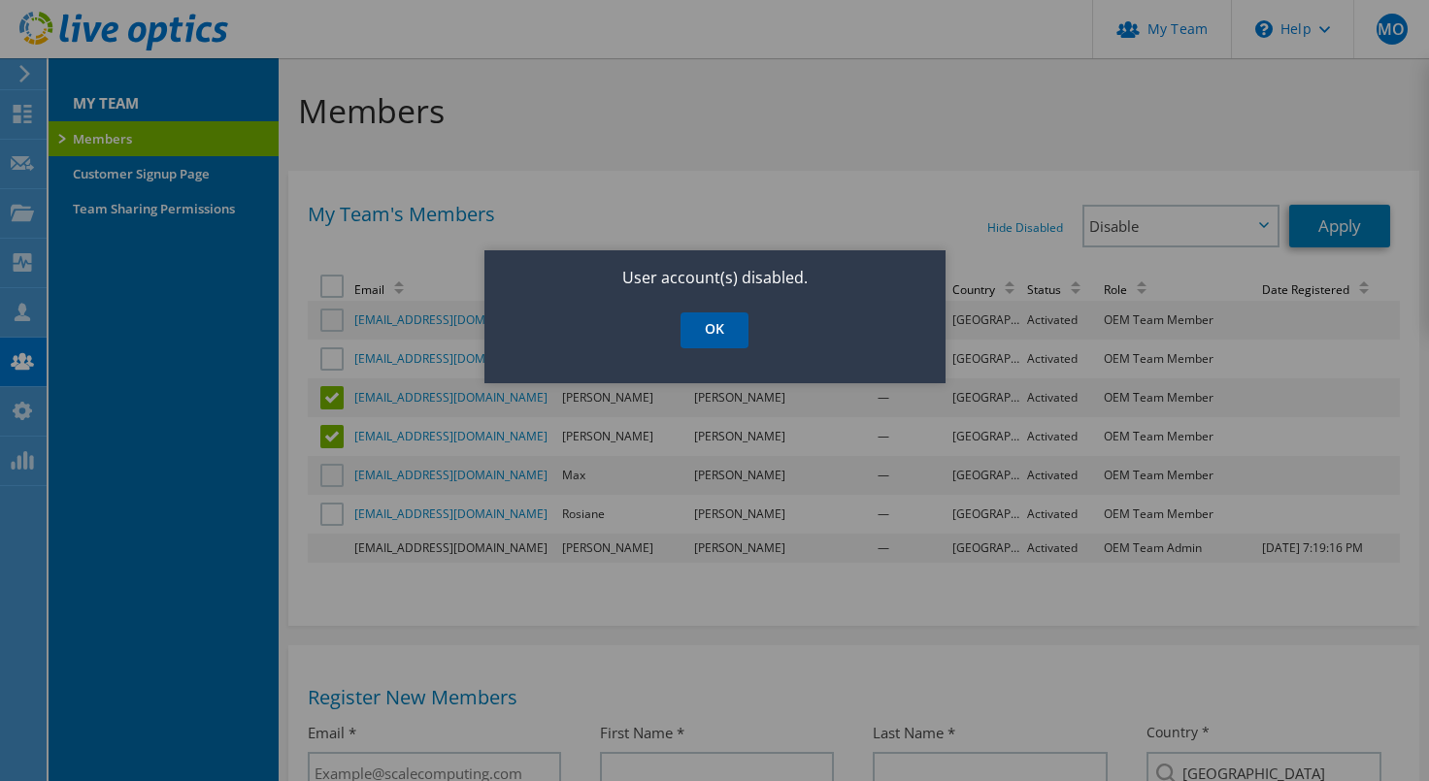
click at [724, 319] on link "OK" at bounding box center [715, 331] width 68 height 36
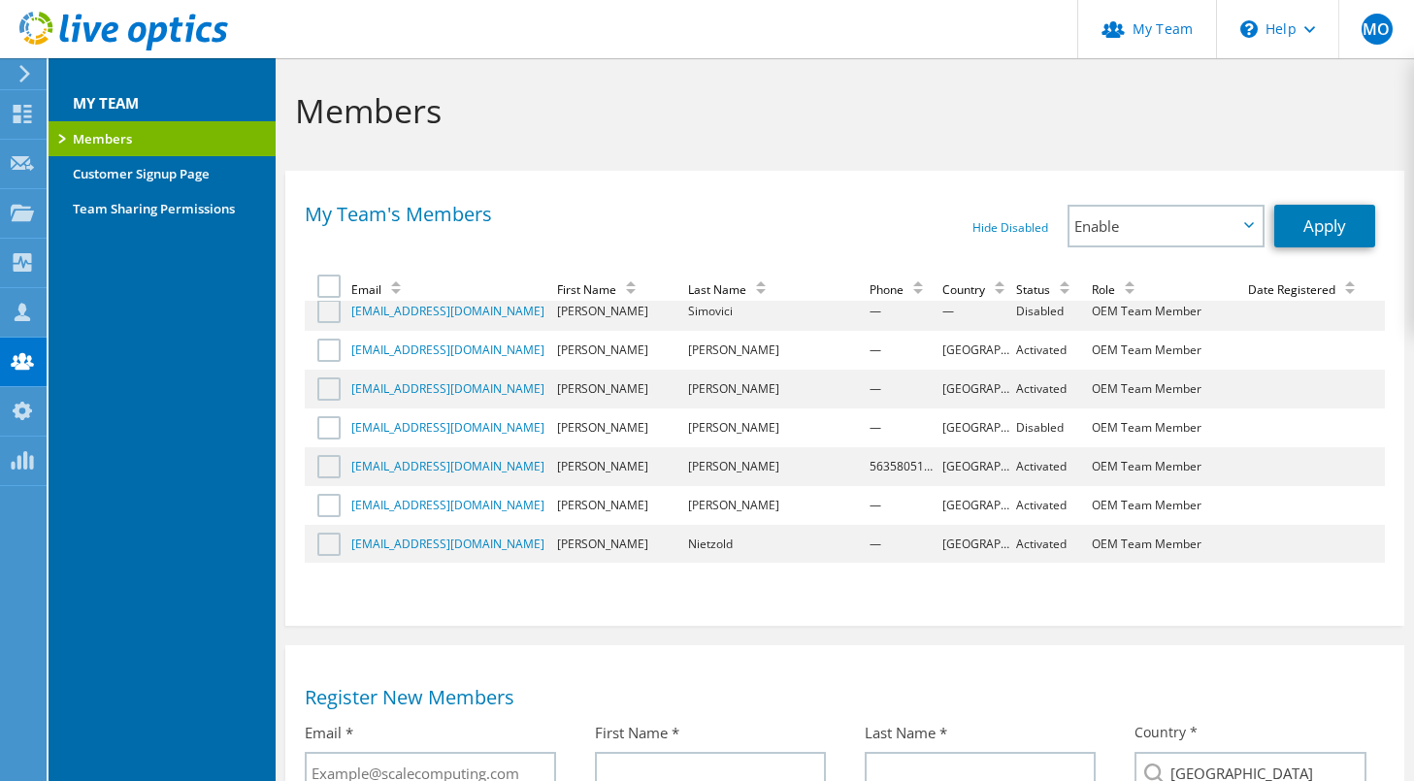
scroll to position [1861, 0]
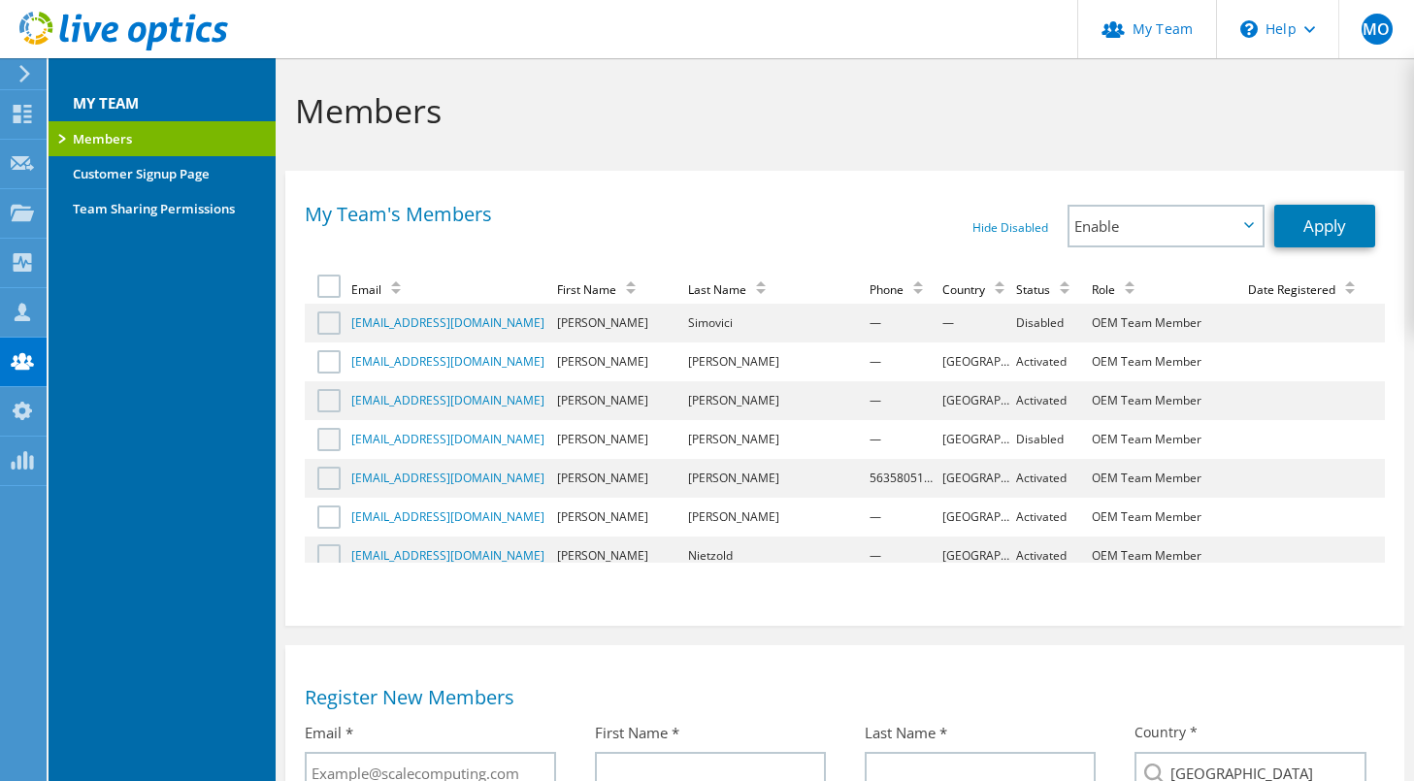
click at [334, 437] on label at bounding box center [331, 439] width 28 height 23
click at [0, 0] on input "checkbox" at bounding box center [0, 0] width 0 height 0
click at [1236, 215] on span "Enable" at bounding box center [1156, 226] width 163 height 23
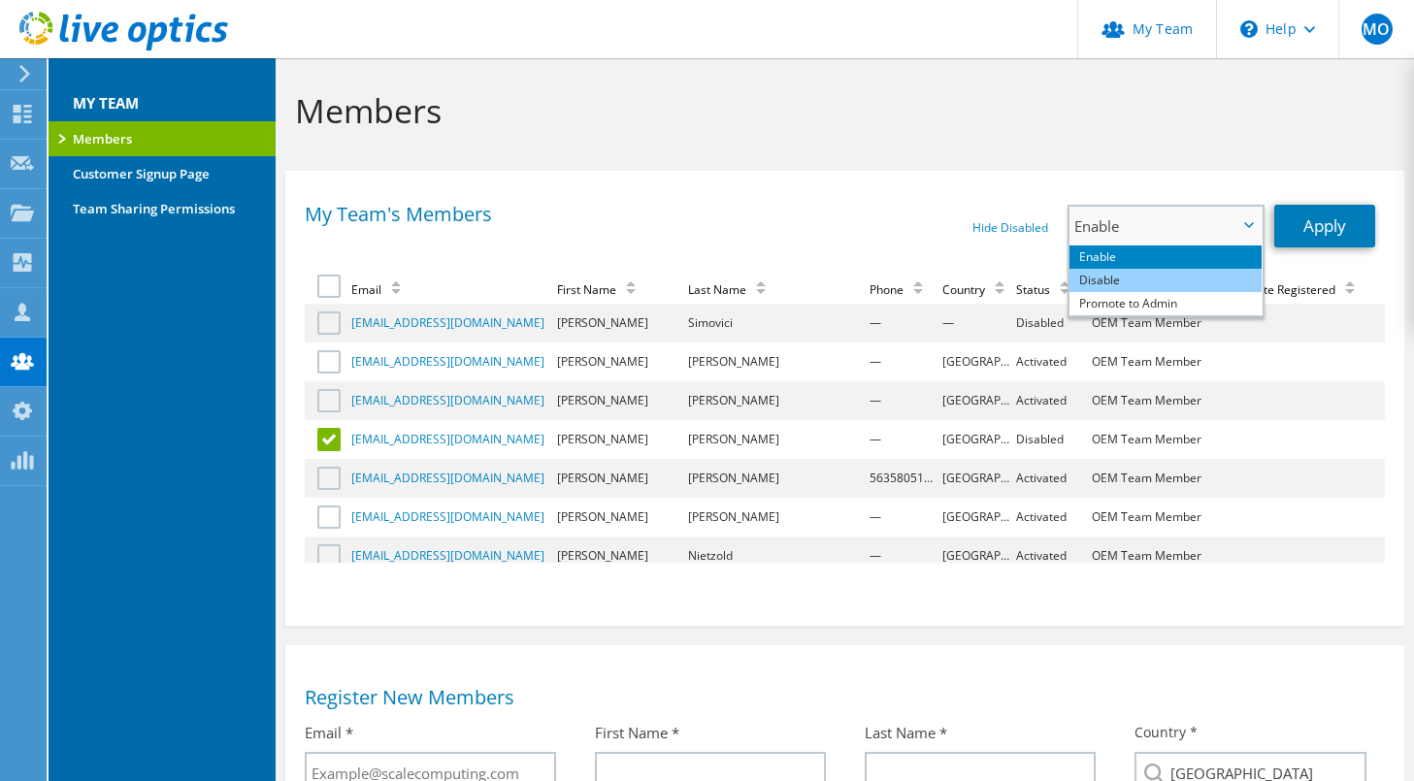
click at [1132, 275] on li "Disable" at bounding box center [1166, 280] width 192 height 23
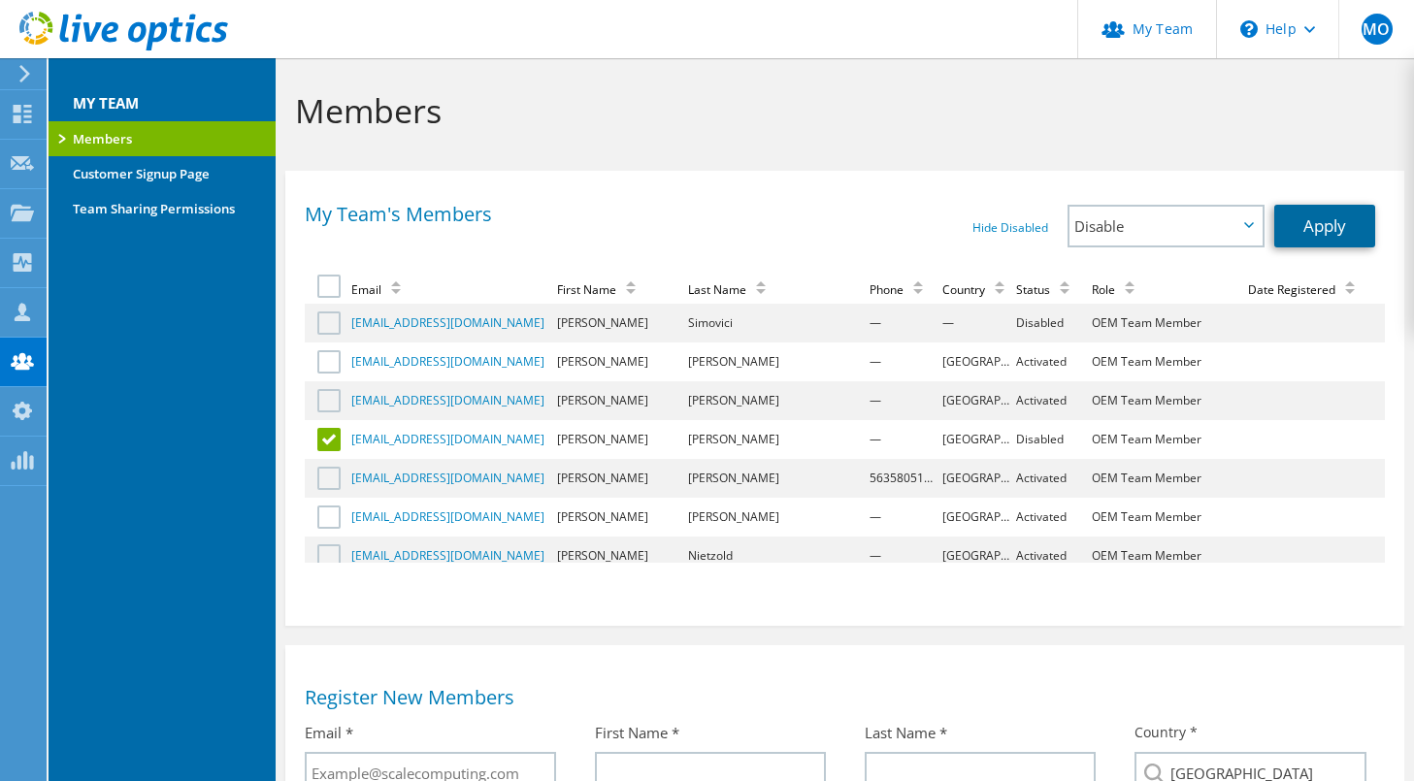
click at [1322, 222] on link "Apply" at bounding box center [1325, 226] width 101 height 43
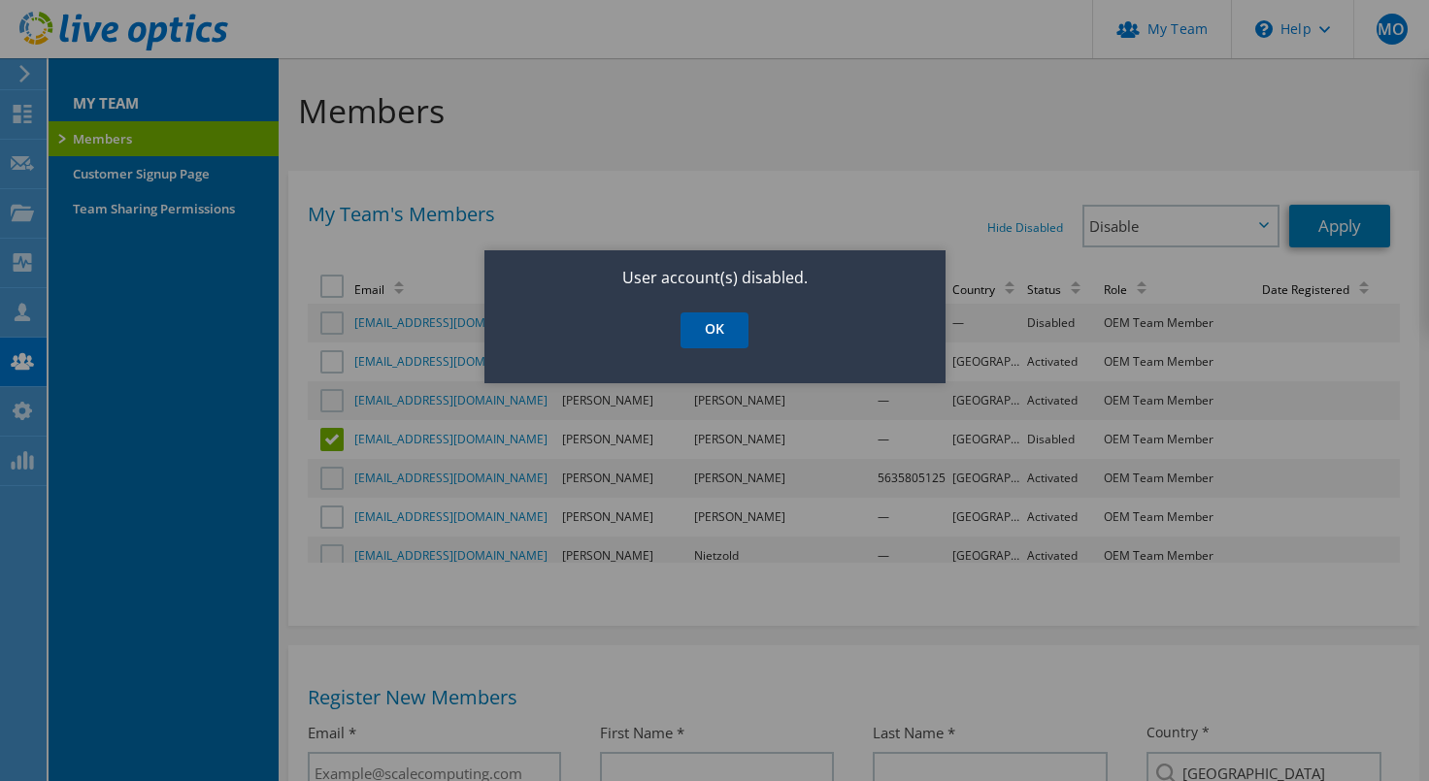
click at [733, 319] on link "OK" at bounding box center [715, 331] width 68 height 36
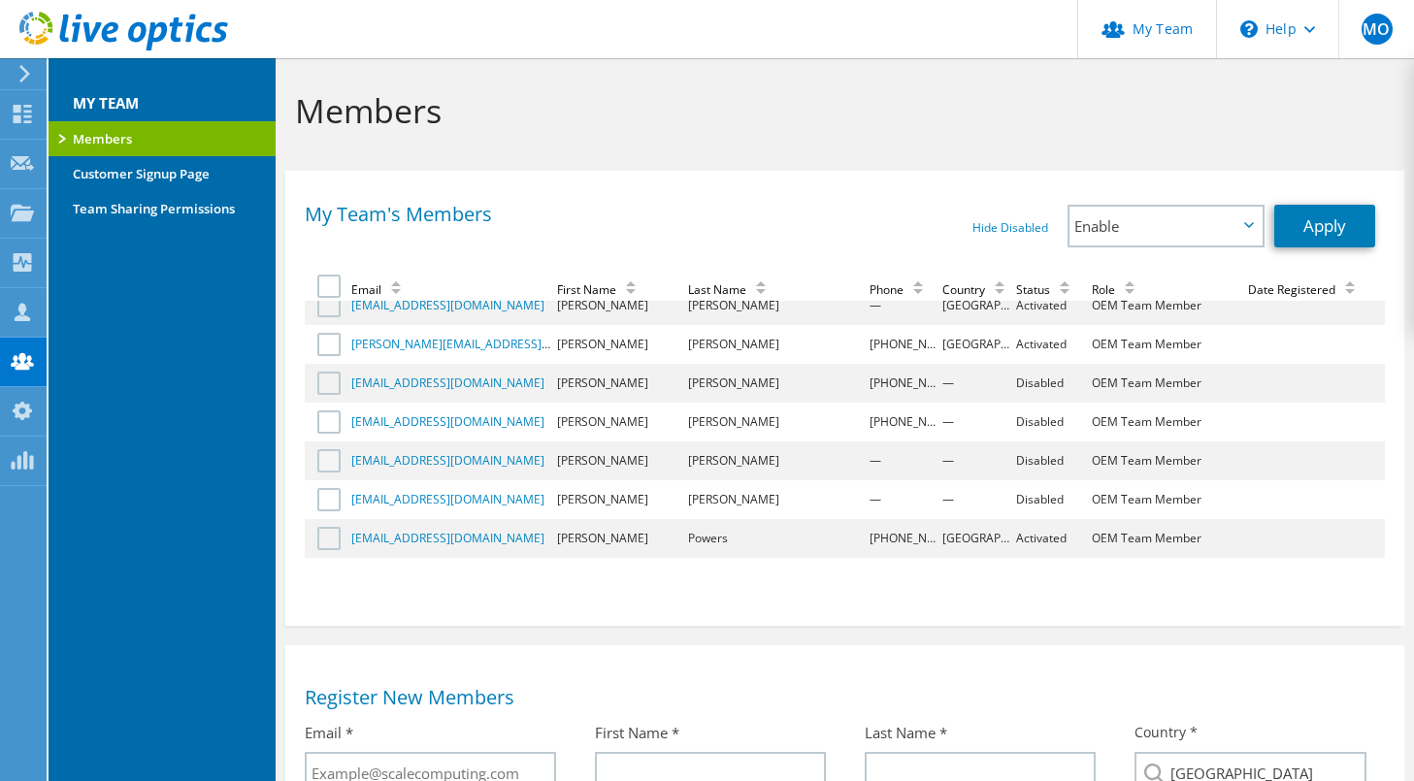
scroll to position [96, 0]
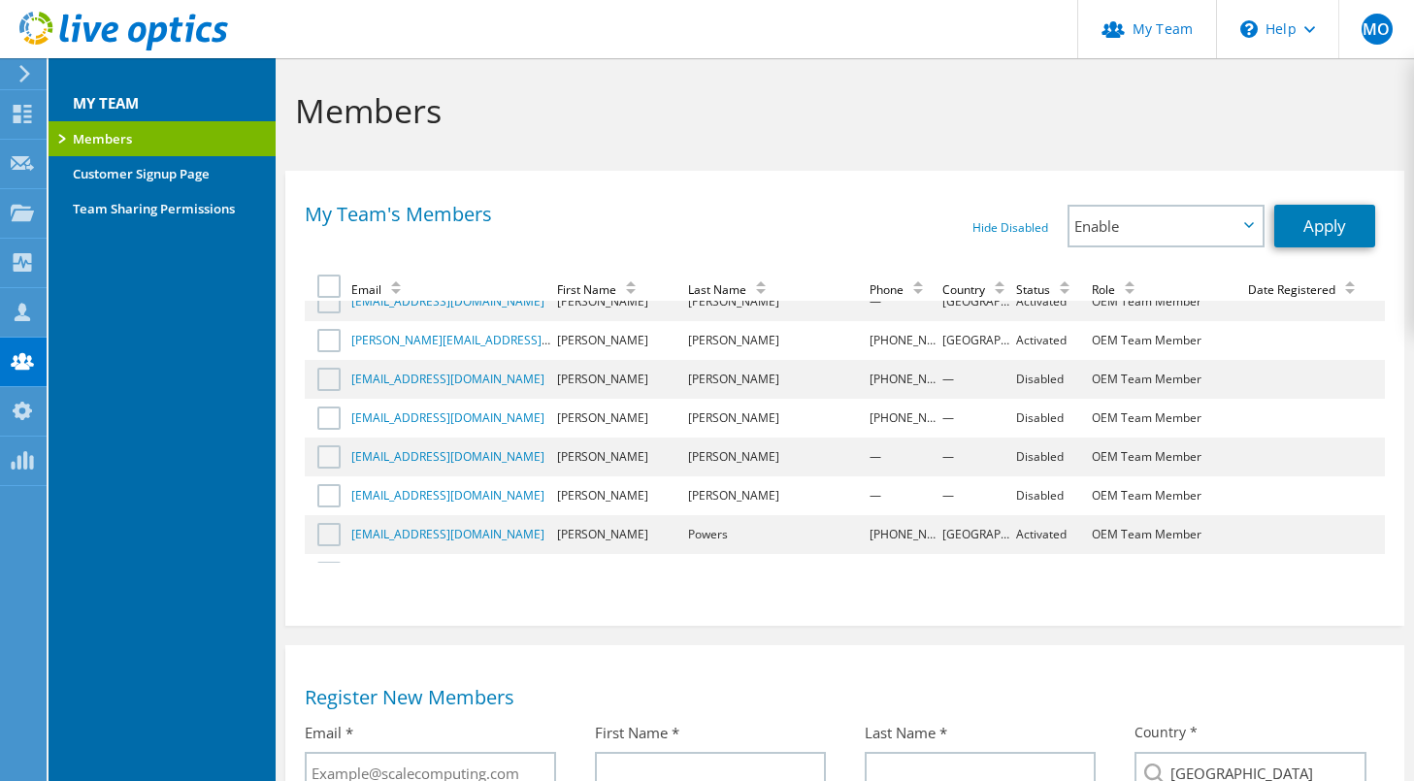
click at [331, 458] on label at bounding box center [331, 457] width 28 height 23
click at [0, 0] on input "checkbox" at bounding box center [0, 0] width 0 height 0
click at [1299, 234] on link "Apply" at bounding box center [1325, 226] width 101 height 43
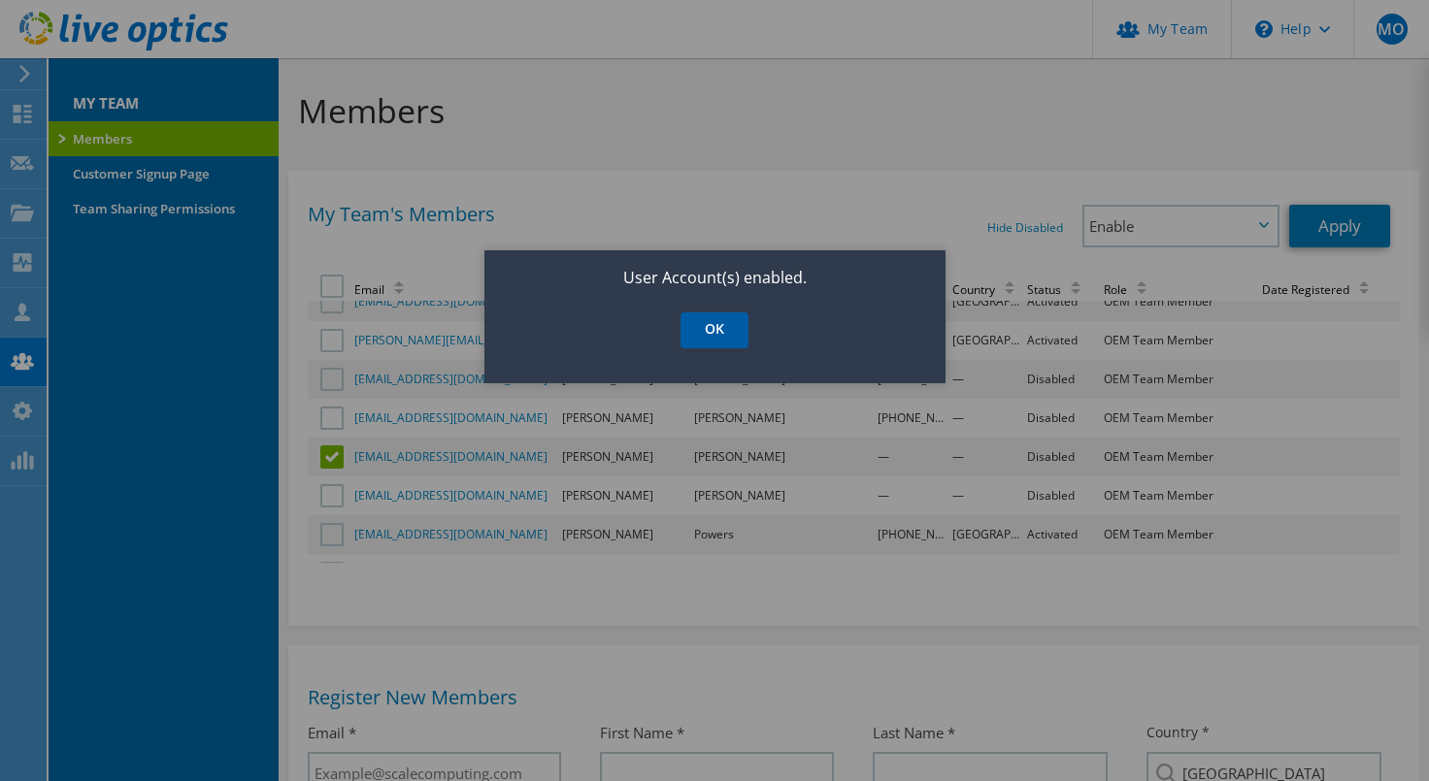
click at [718, 336] on link "OK" at bounding box center [715, 331] width 68 height 36
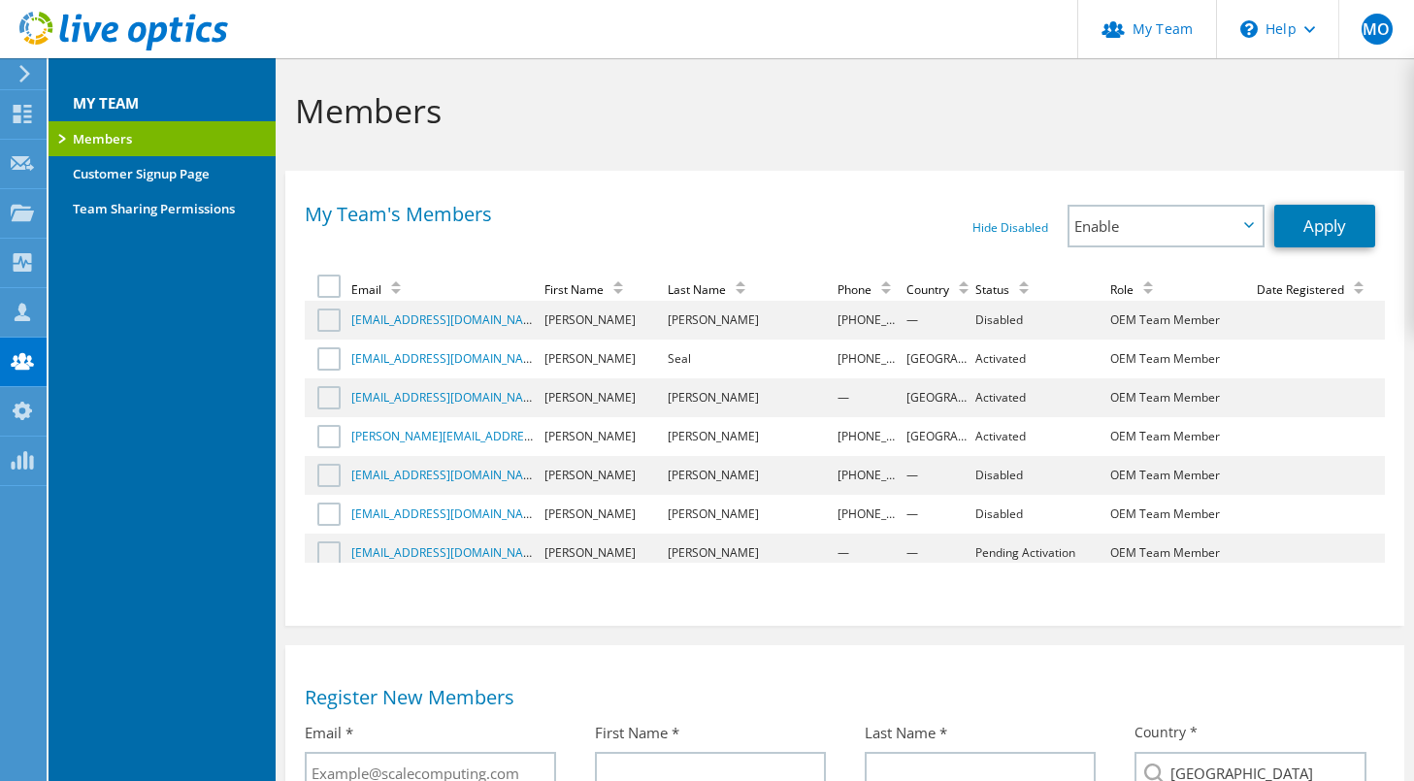
click at [976, 292] on div "Status" at bounding box center [1007, 290] width 63 height 17
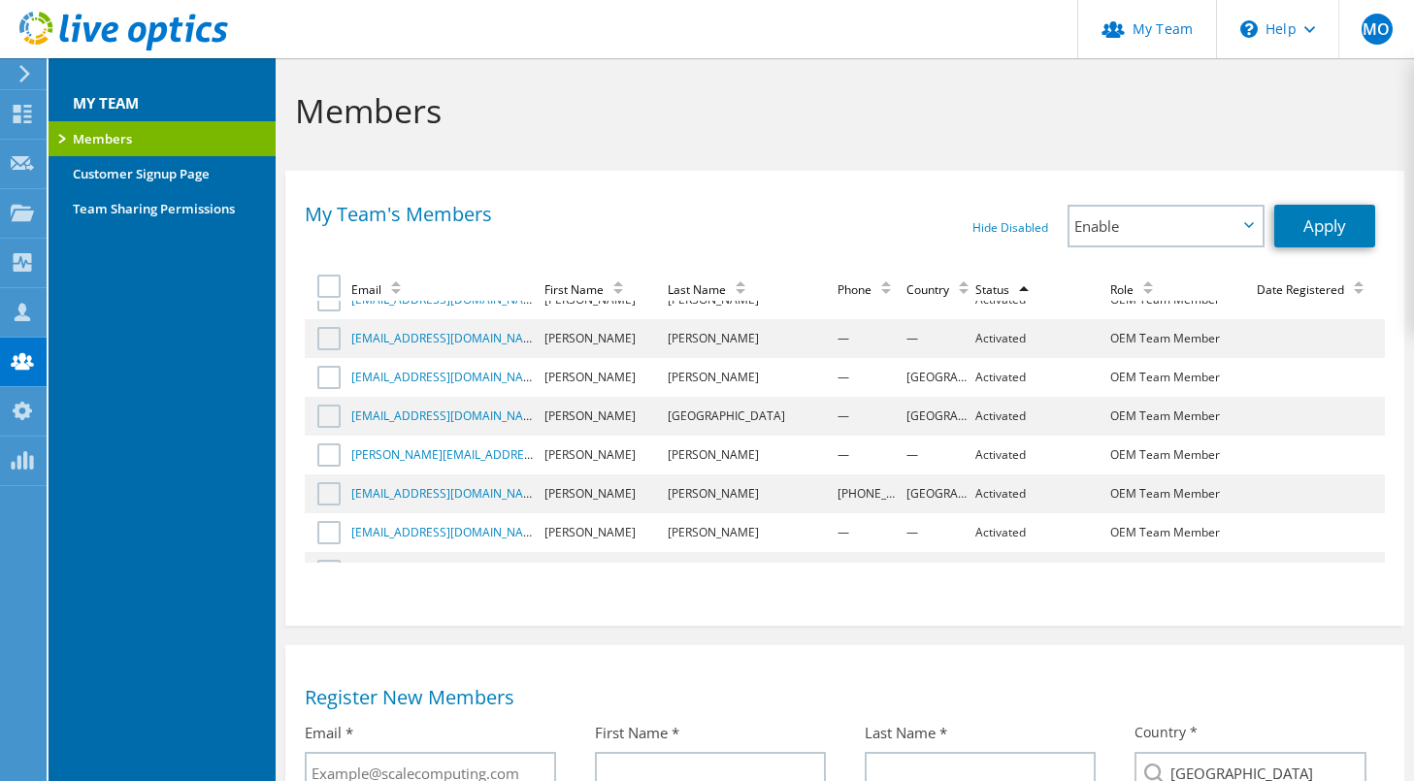
scroll to position [215, 0]
click at [333, 449] on label at bounding box center [331, 455] width 28 height 23
click at [0, 0] on input "checkbox" at bounding box center [0, 0] width 0 height 0
click at [1186, 242] on span "Enable" at bounding box center [1166, 226] width 192 height 39
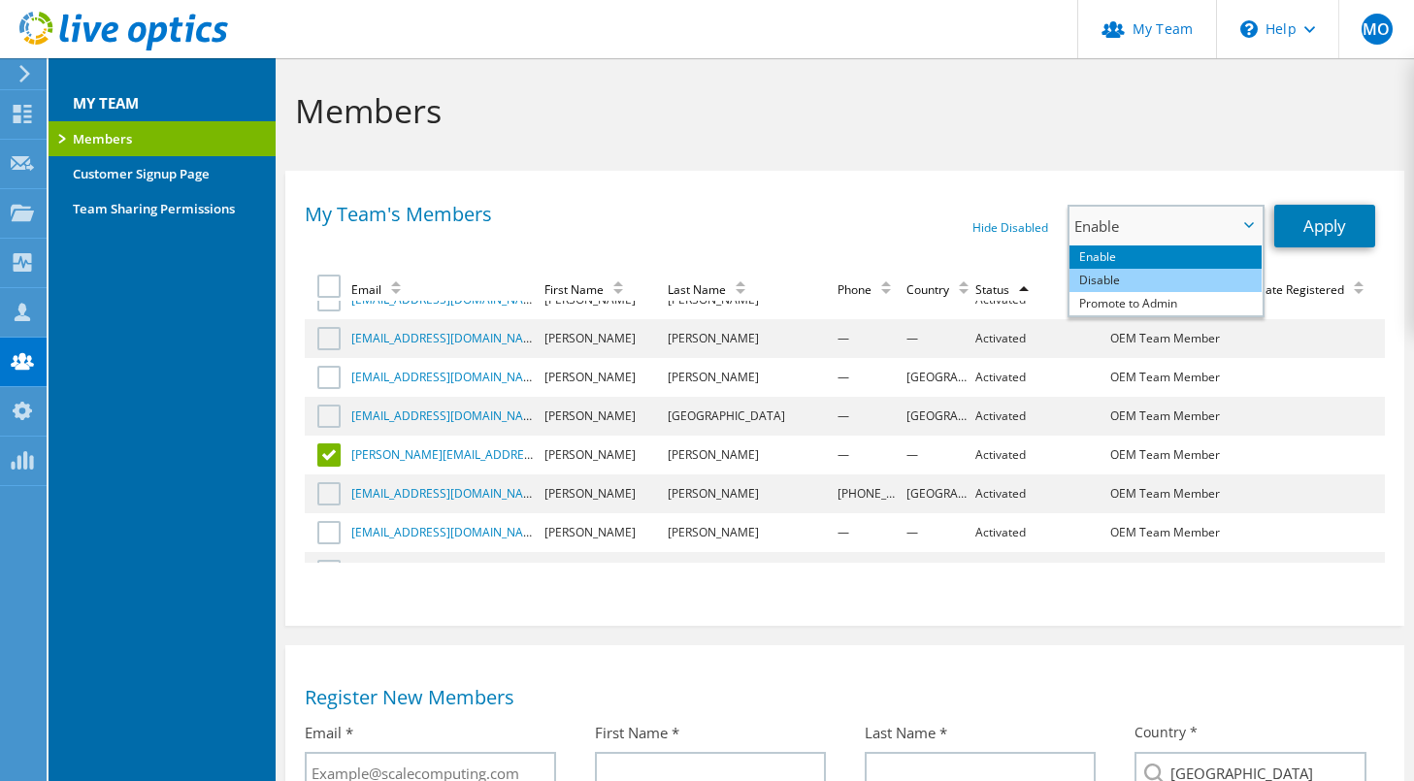
click at [1115, 283] on li "Disable" at bounding box center [1166, 280] width 192 height 23
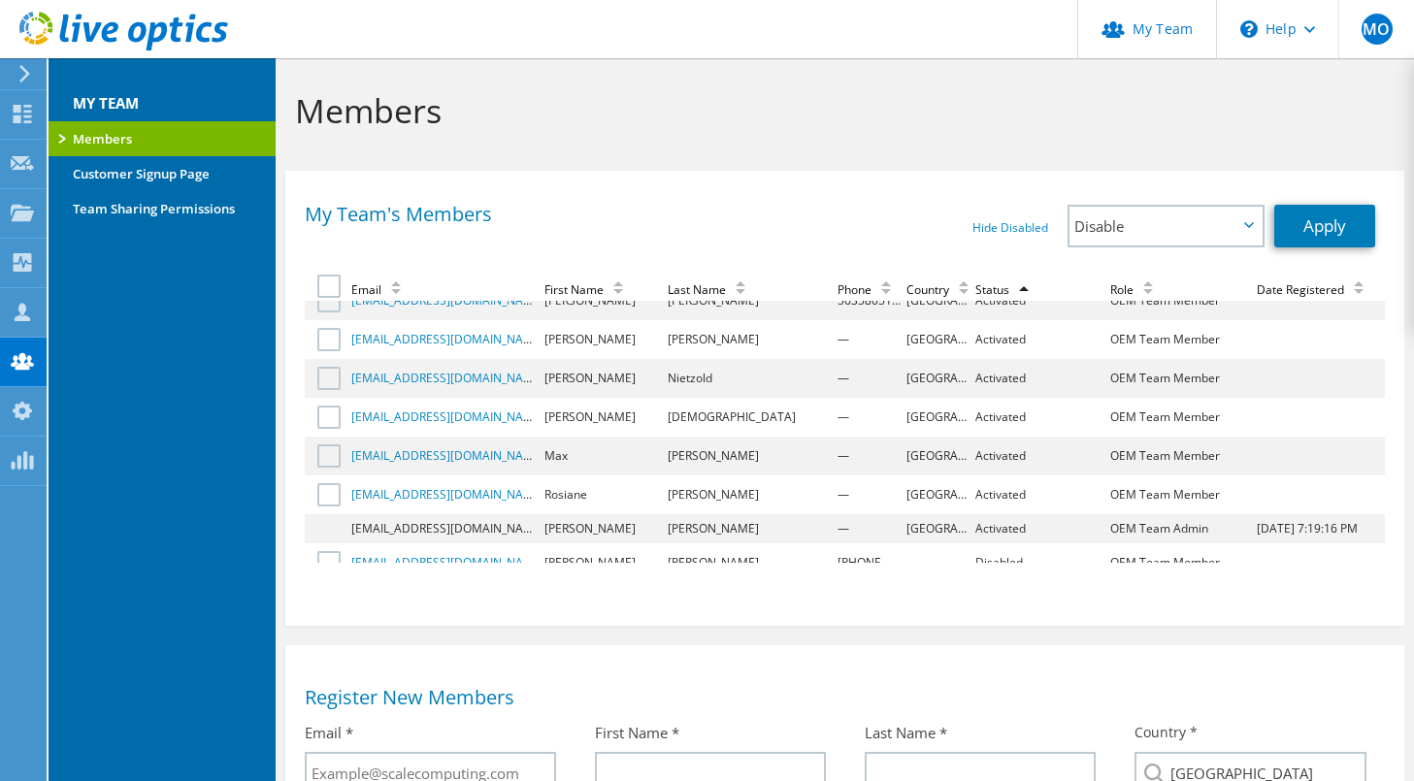
scroll to position [901, 0]
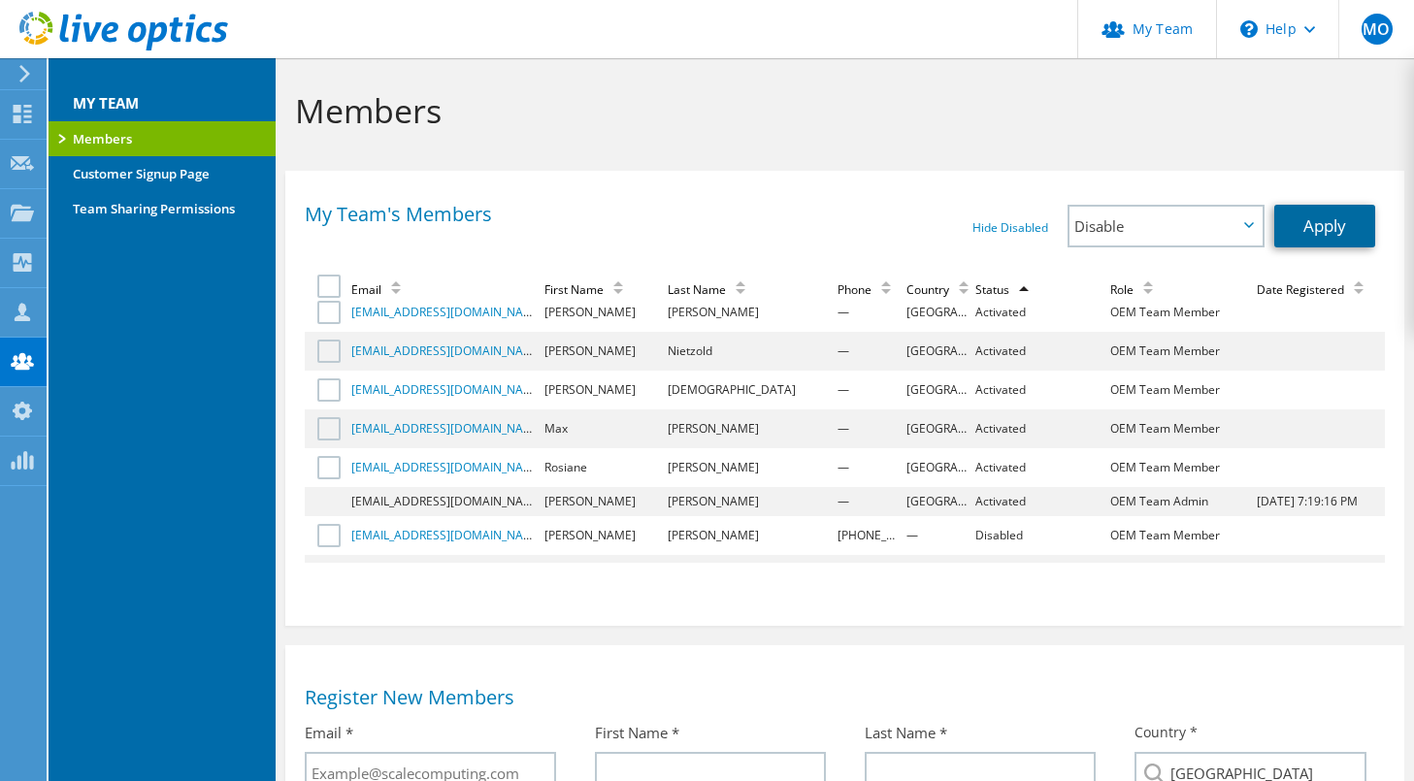
click at [1304, 217] on link "Apply" at bounding box center [1325, 226] width 101 height 43
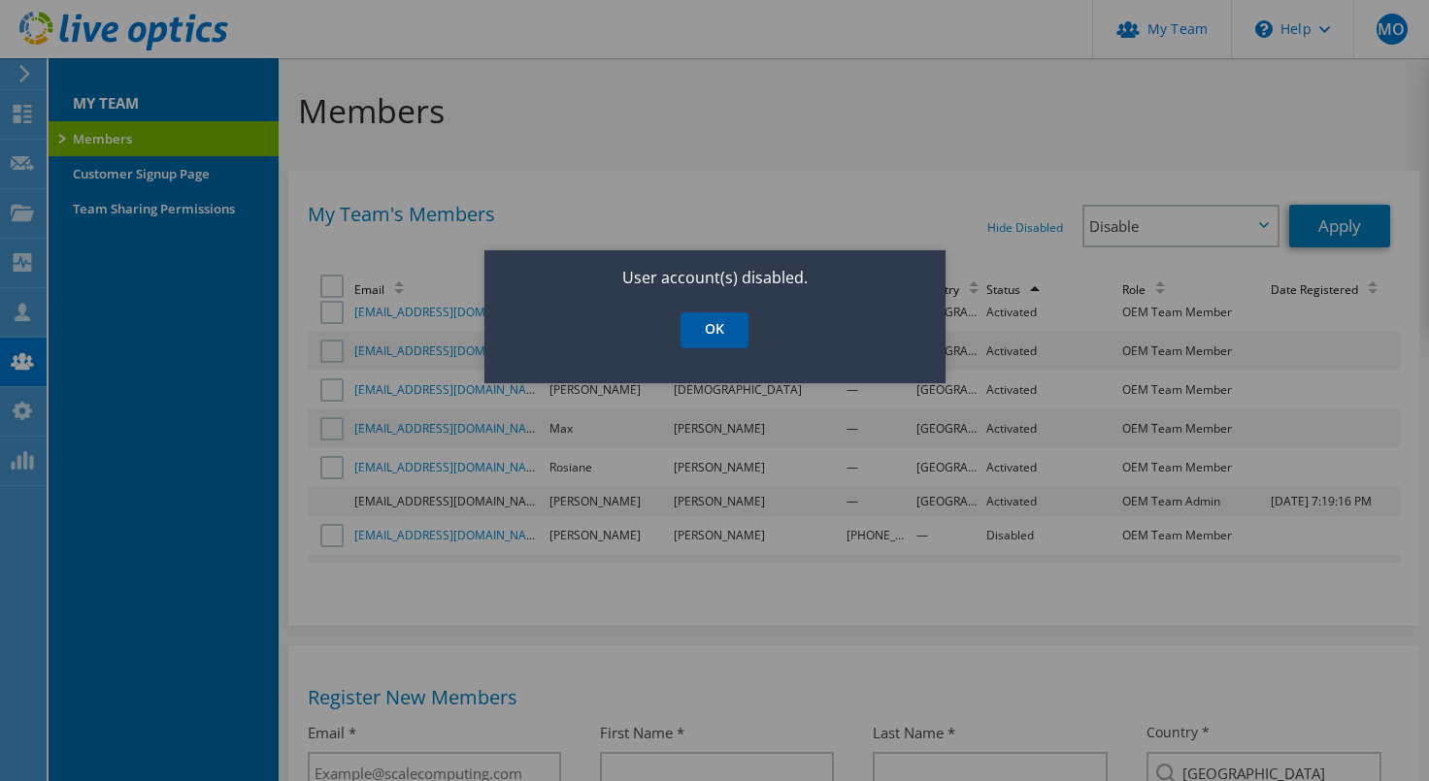
click at [729, 332] on link "OK" at bounding box center [715, 331] width 68 height 36
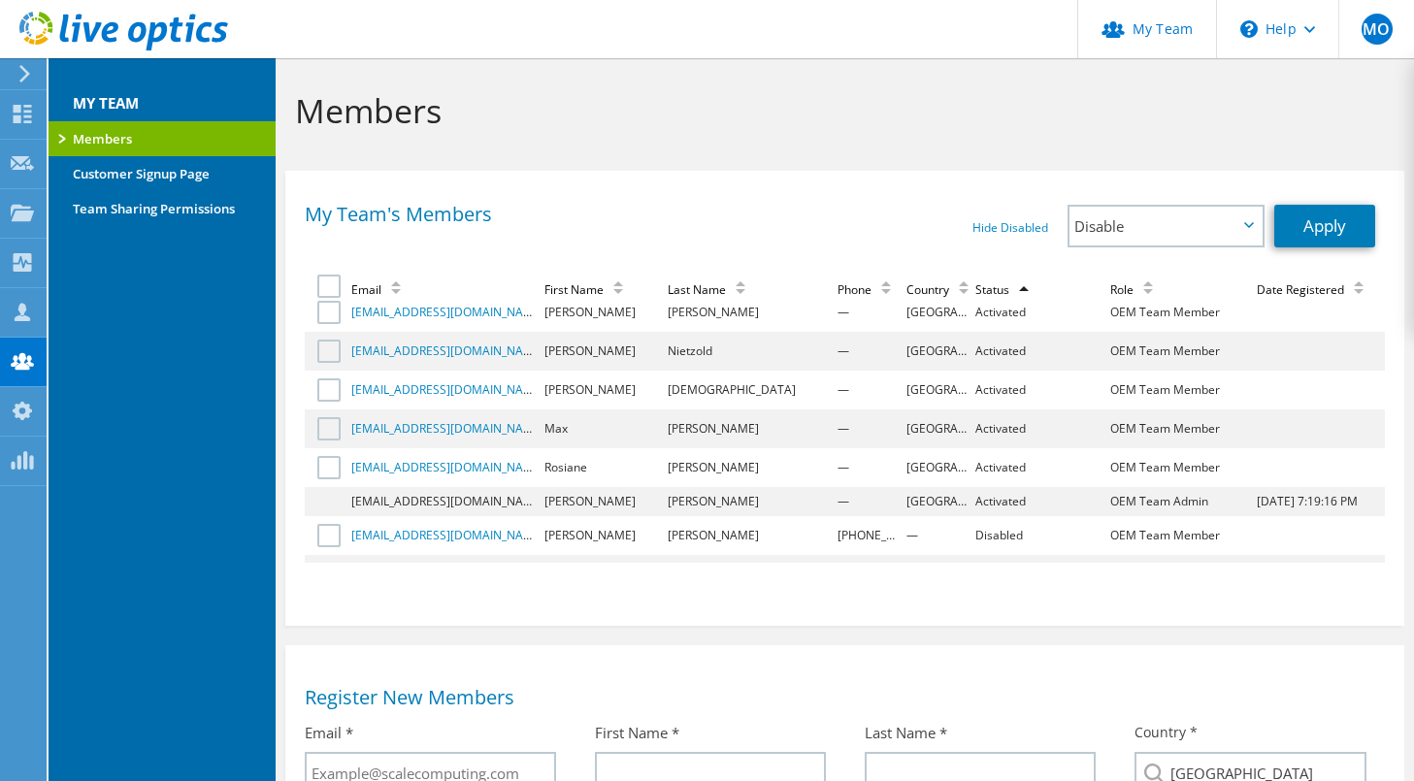
scroll to position [910, 0]
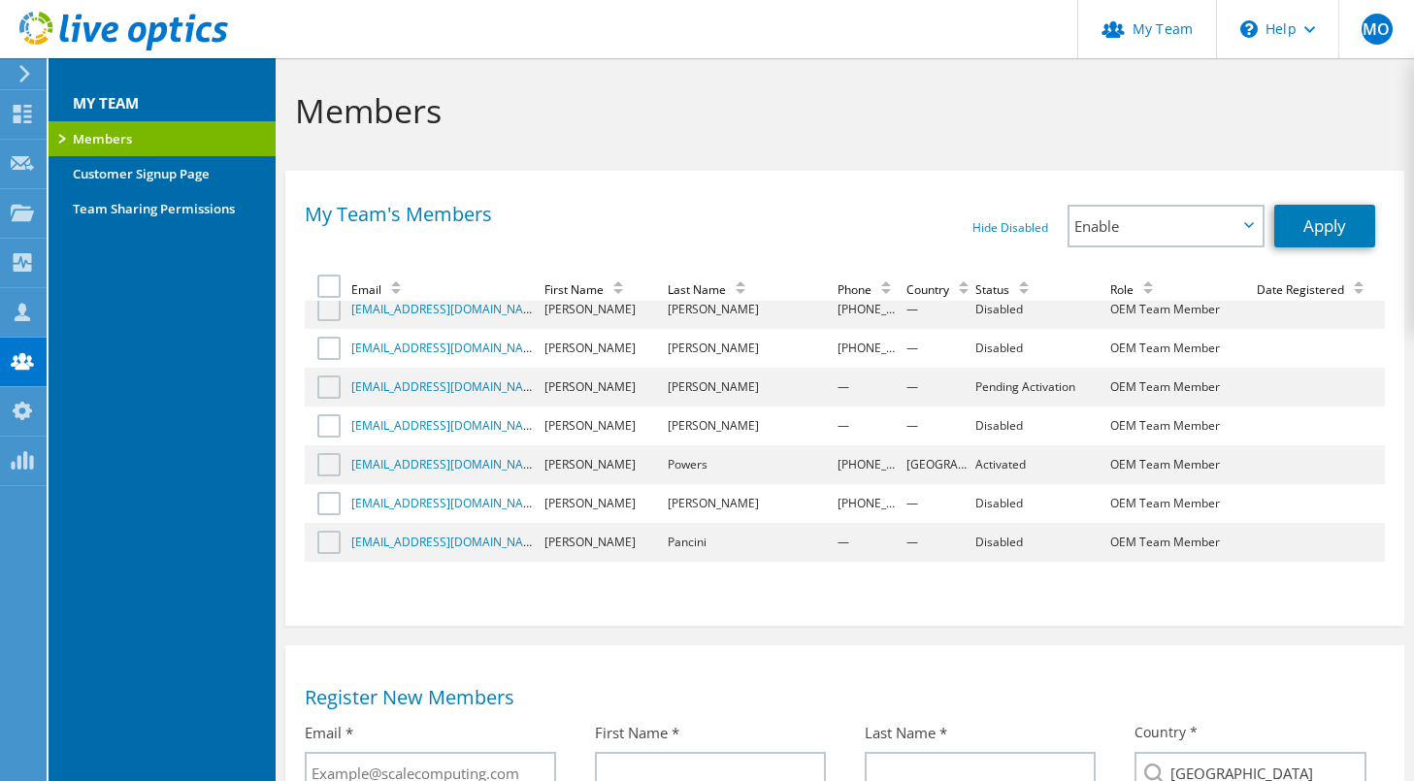
scroll to position [176, 0]
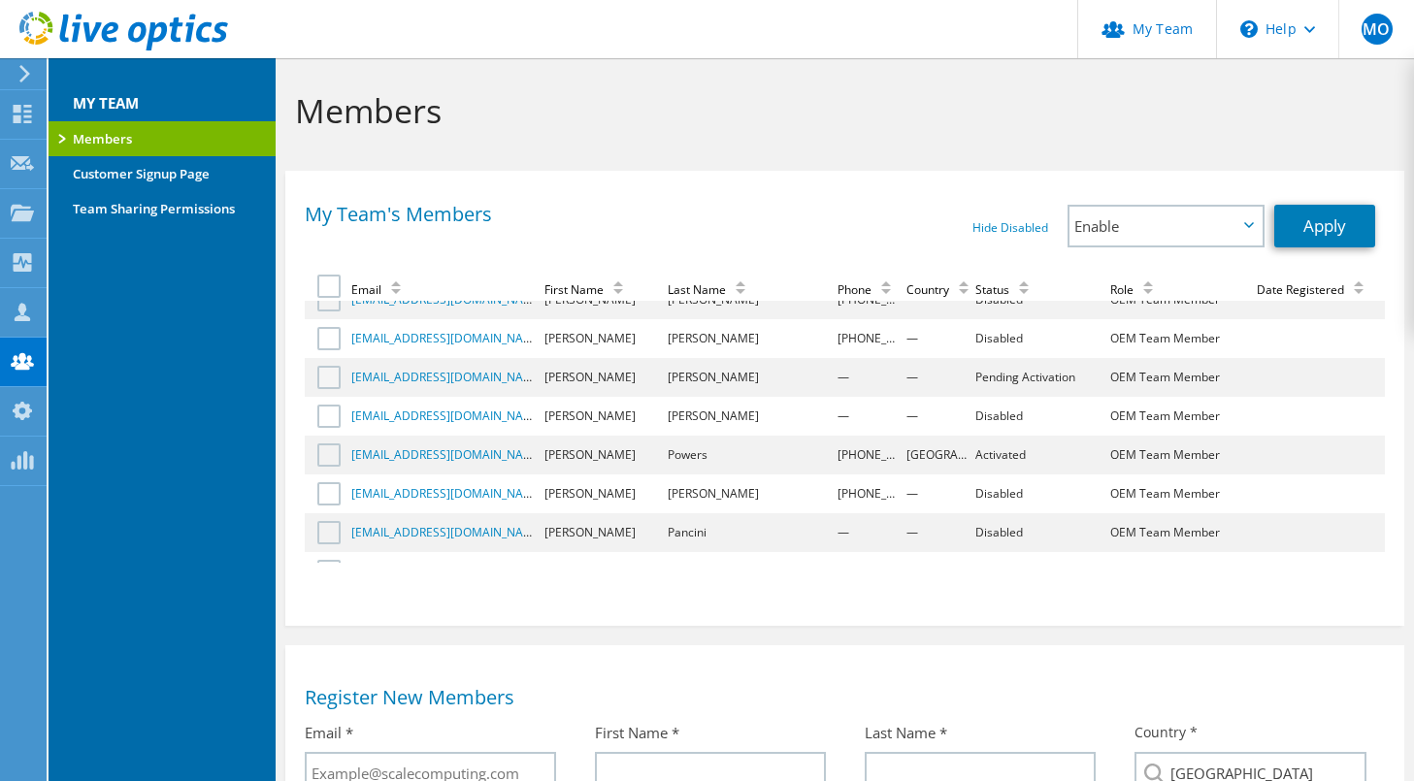
click at [327, 378] on label at bounding box center [331, 377] width 28 height 23
click at [0, 0] on input "checkbox" at bounding box center [0, 0] width 0 height 0
click at [1212, 216] on span "Enable" at bounding box center [1156, 226] width 163 height 23
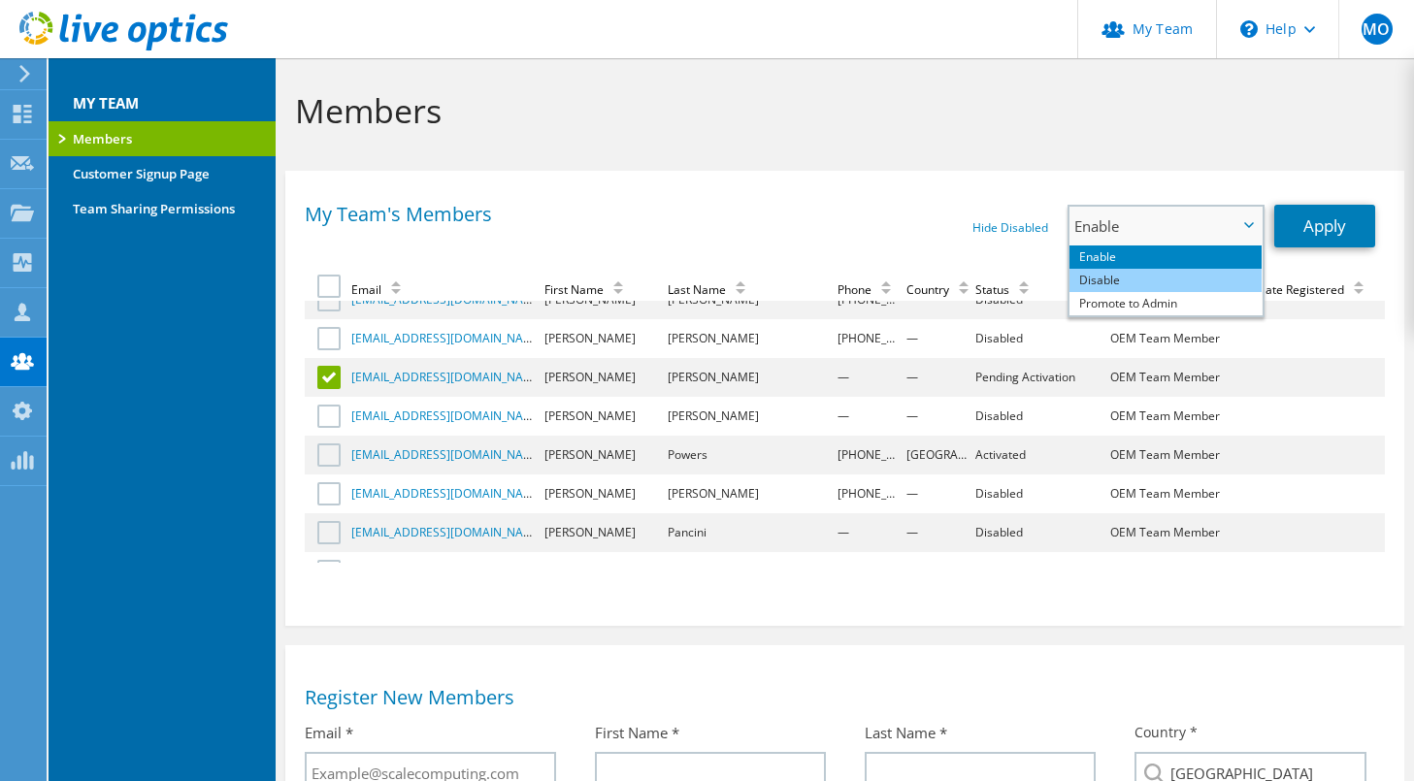
click at [1144, 276] on li "Disable" at bounding box center [1166, 280] width 192 height 23
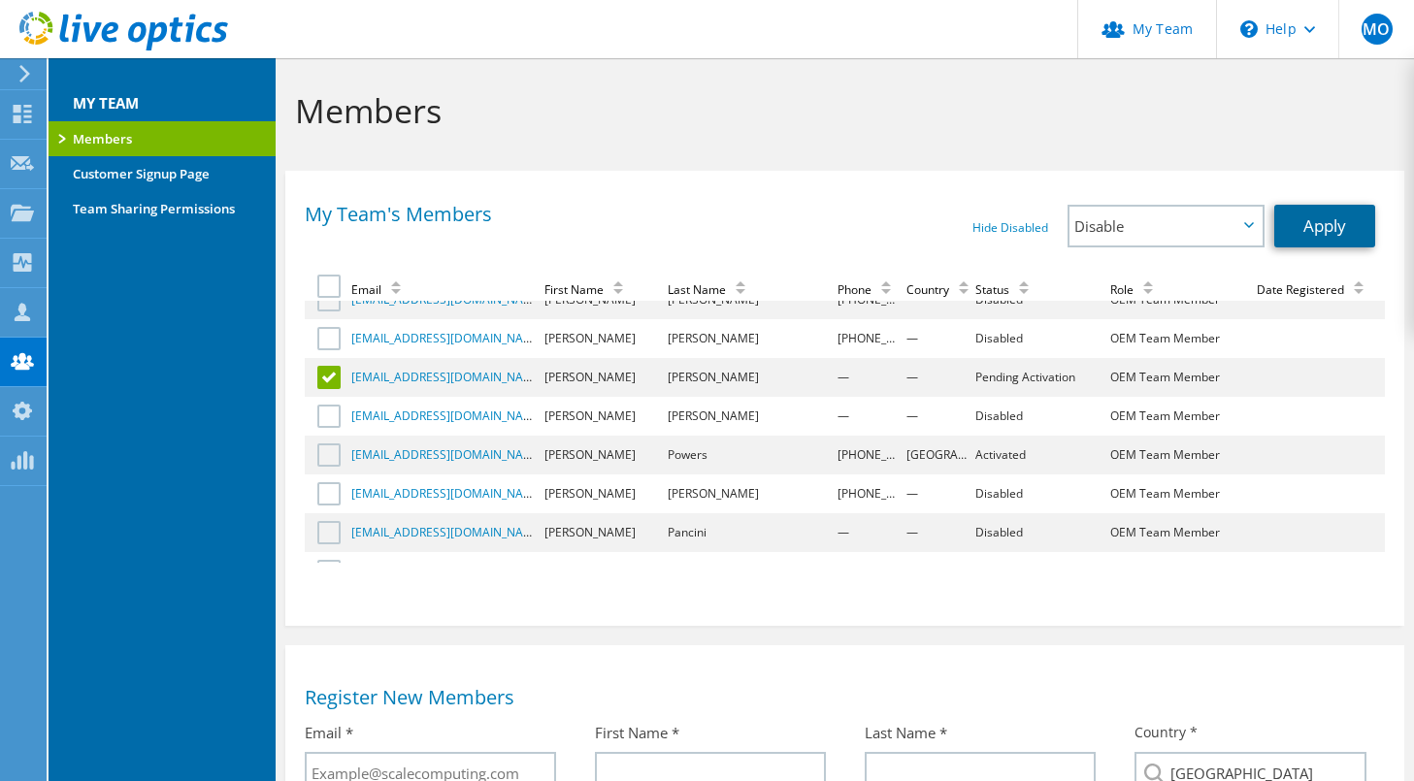
click at [1307, 237] on link "Apply" at bounding box center [1325, 226] width 101 height 43
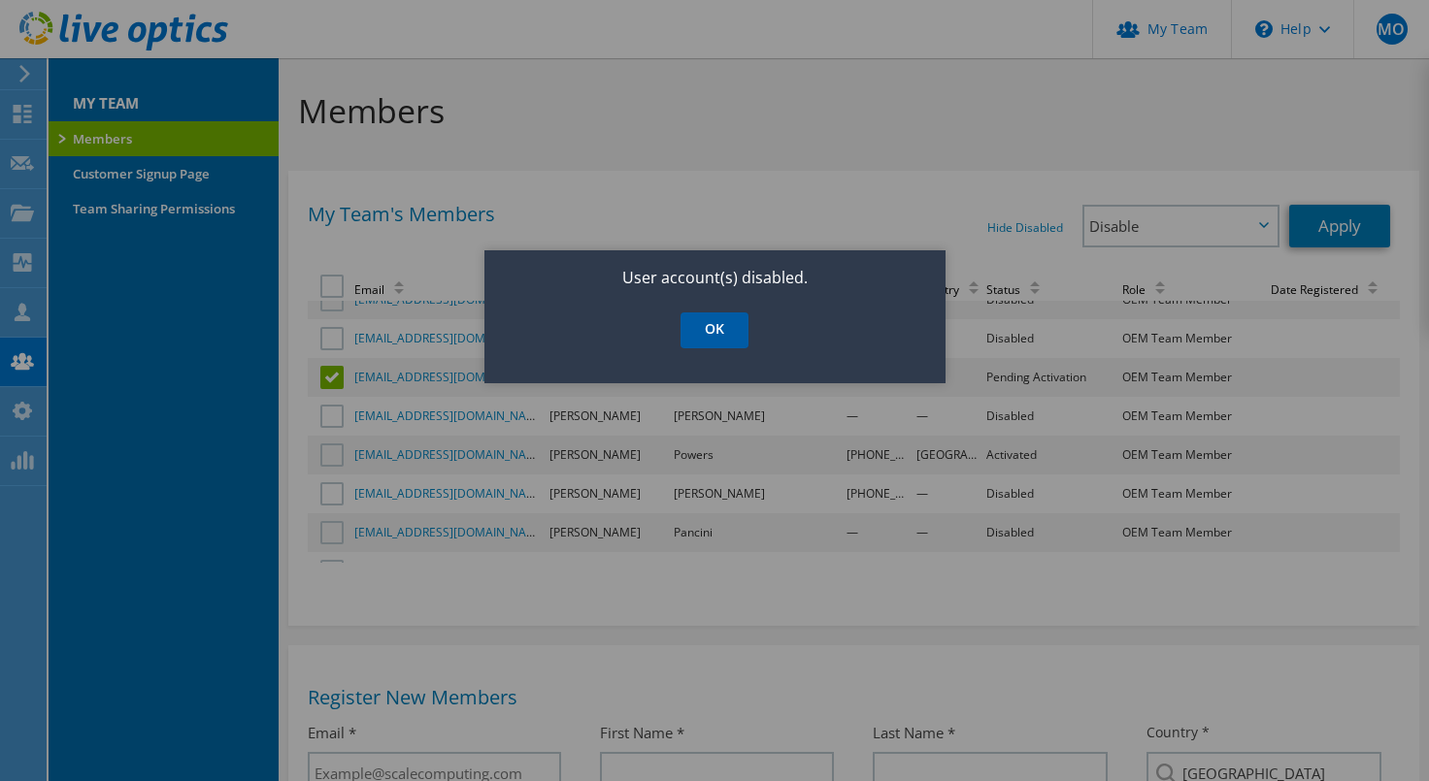
click at [724, 330] on link "OK" at bounding box center [715, 331] width 68 height 36
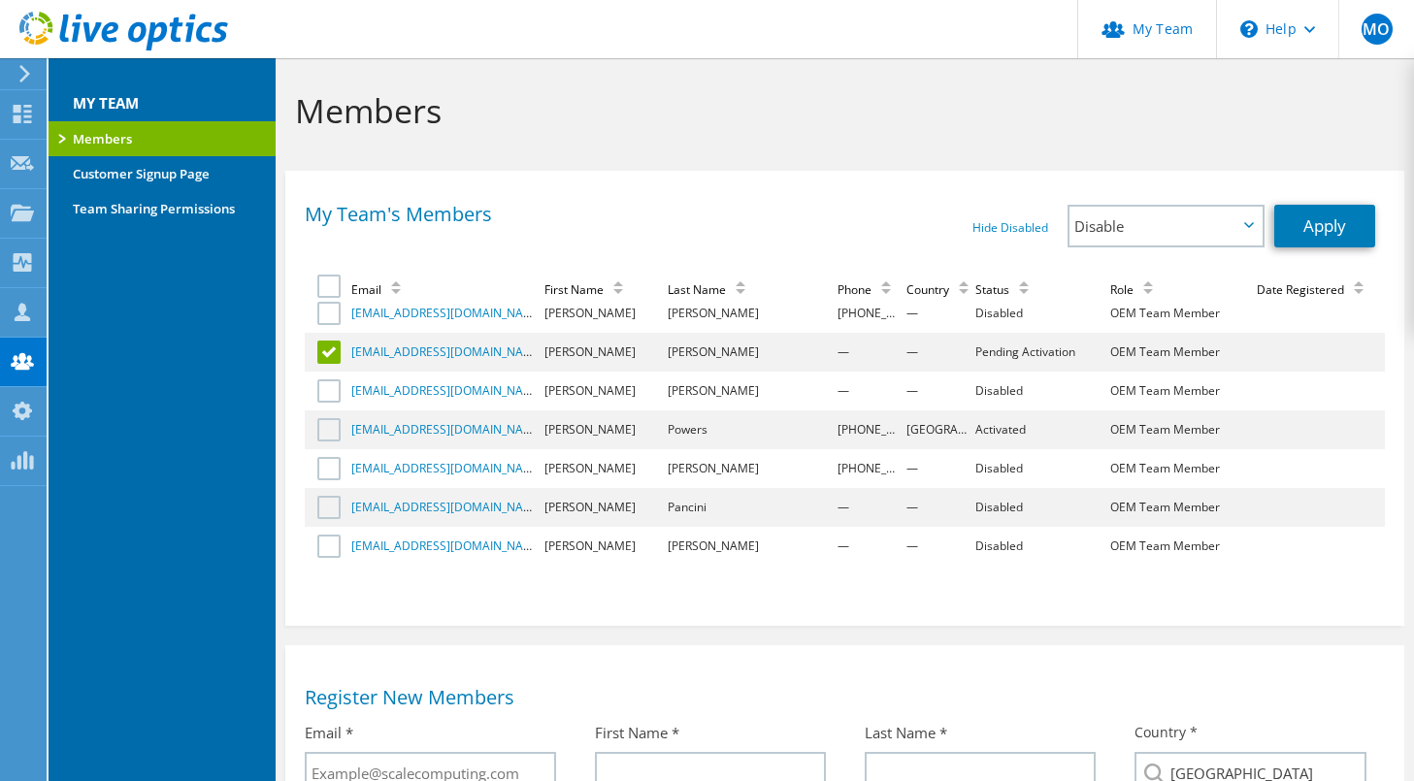
scroll to position [243, 0]
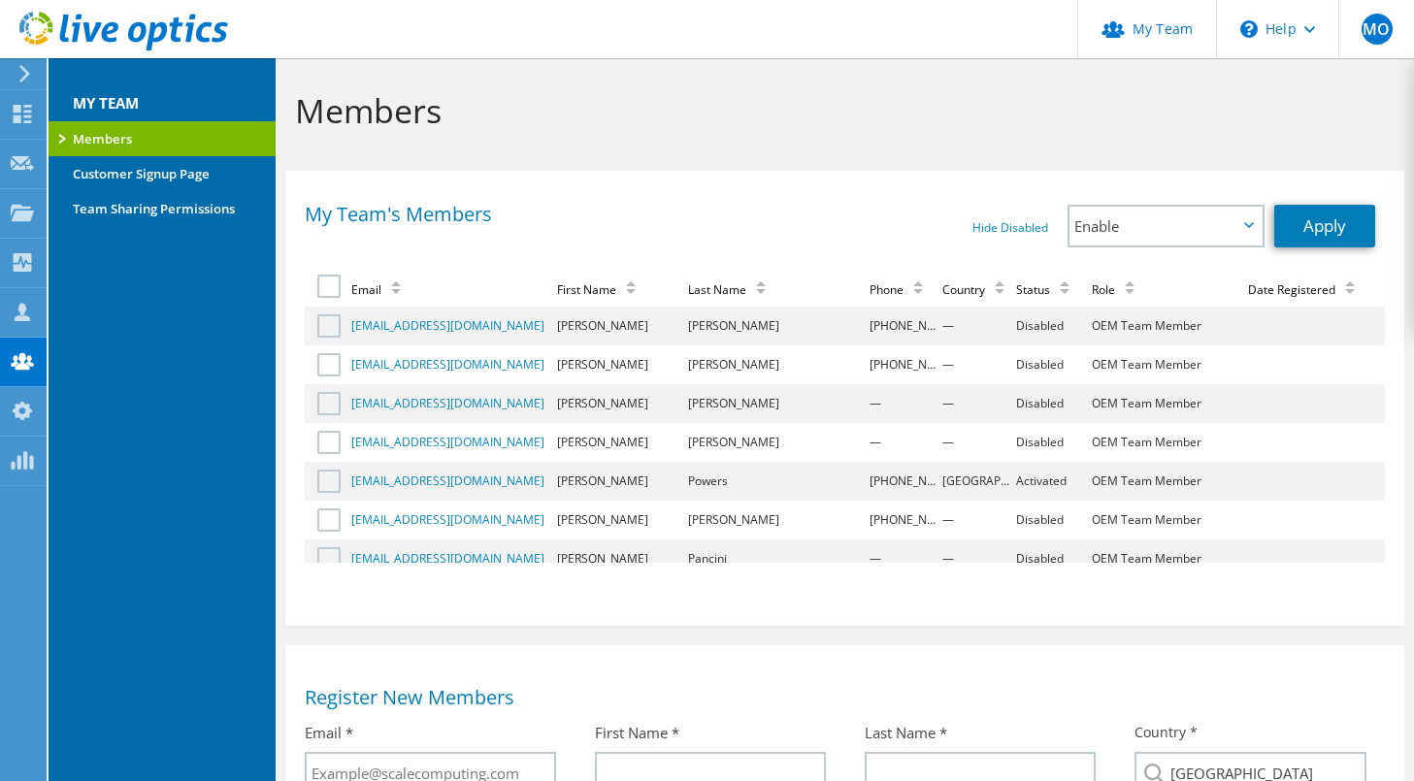
scroll to position [150, 0]
click at [1016, 289] on div "Status" at bounding box center [1047, 290] width 63 height 17
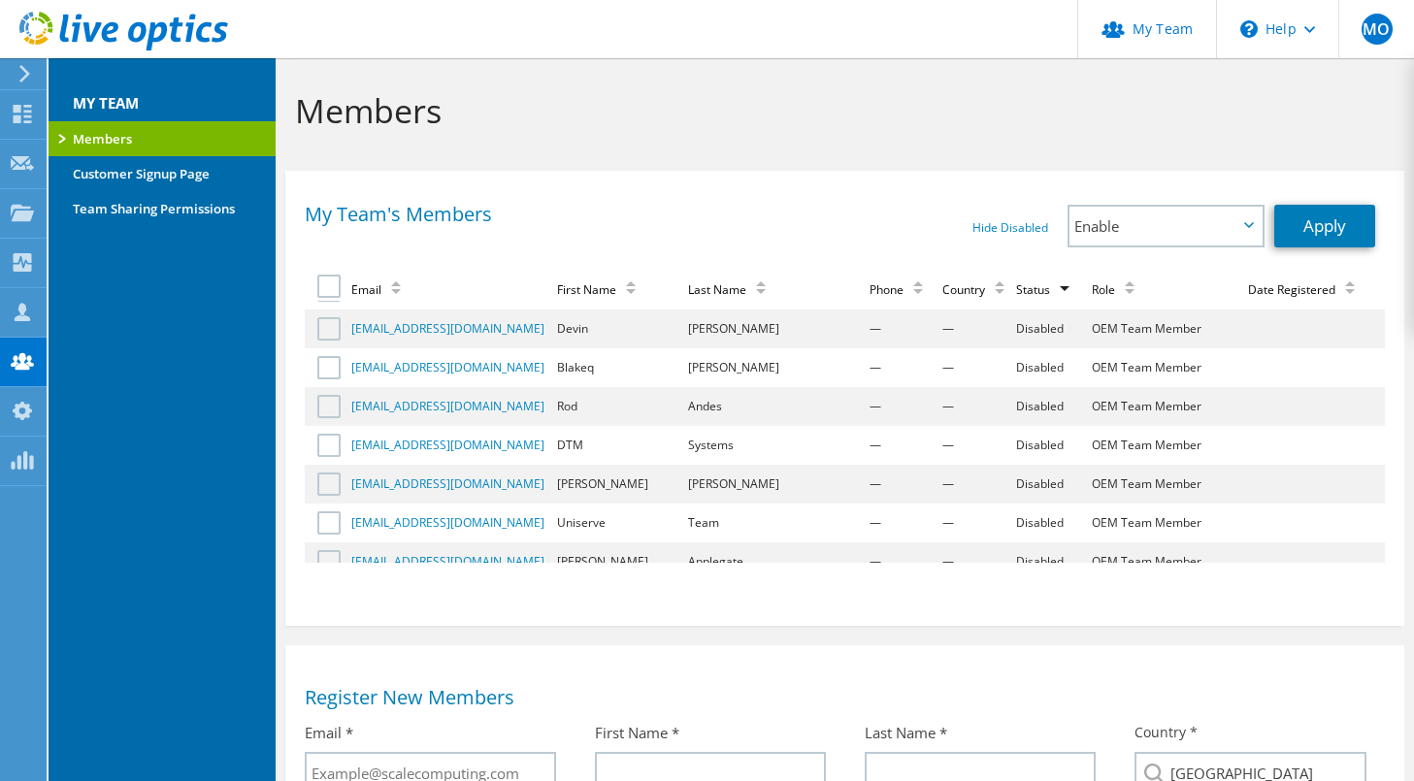
scroll to position [615, 0]
